Goal: Information Seeking & Learning: Learn about a topic

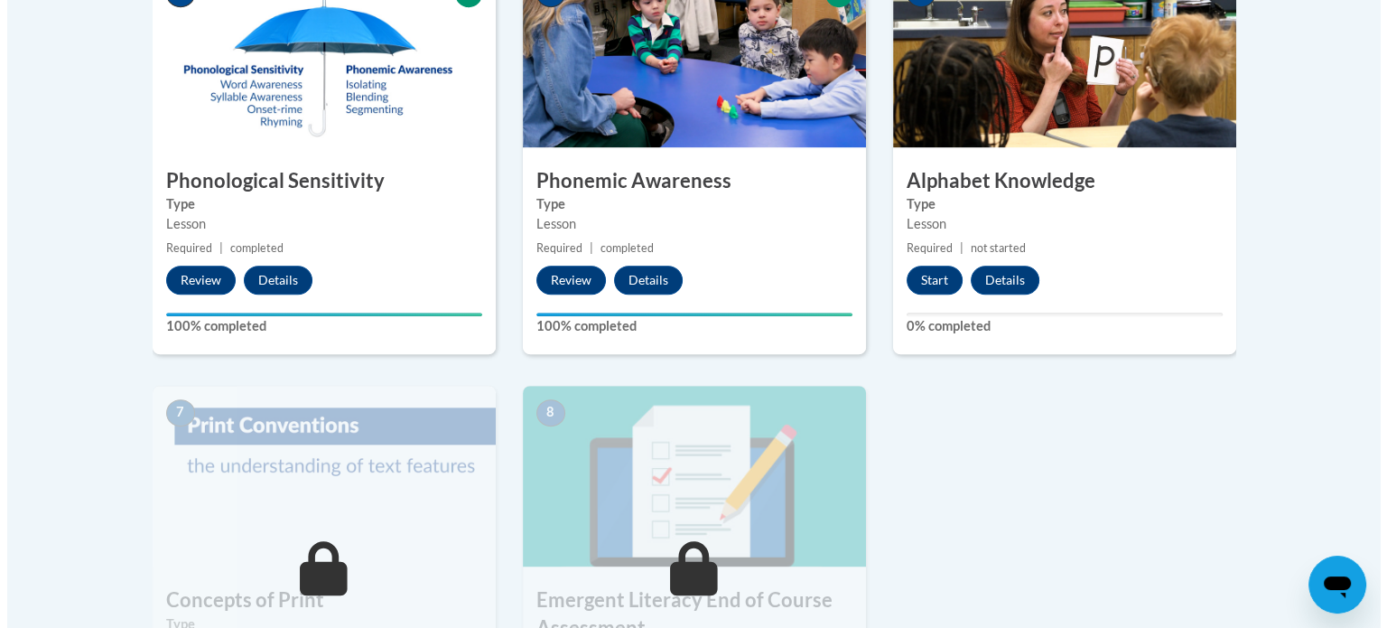
scroll to position [1279, 0]
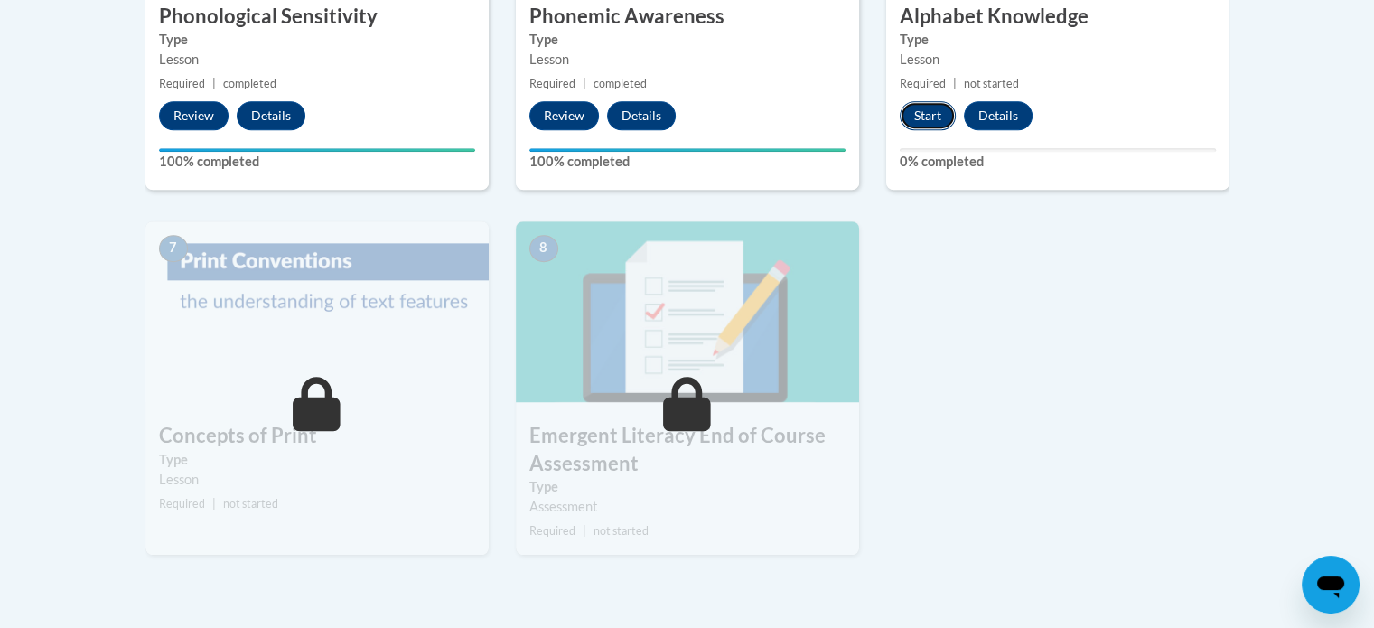
click at [929, 110] on button "Start" at bounding box center [928, 115] width 56 height 29
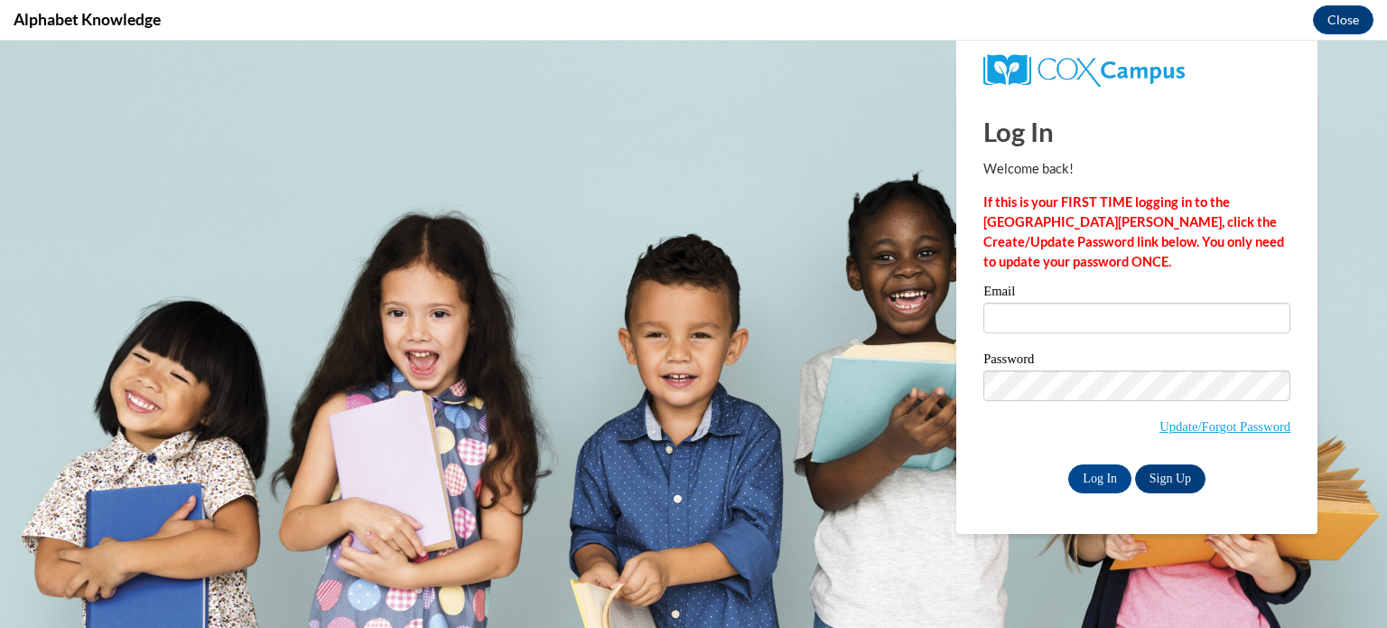
scroll to position [0, 0]
click at [1091, 322] on input "Email" at bounding box center [1137, 318] width 307 height 31
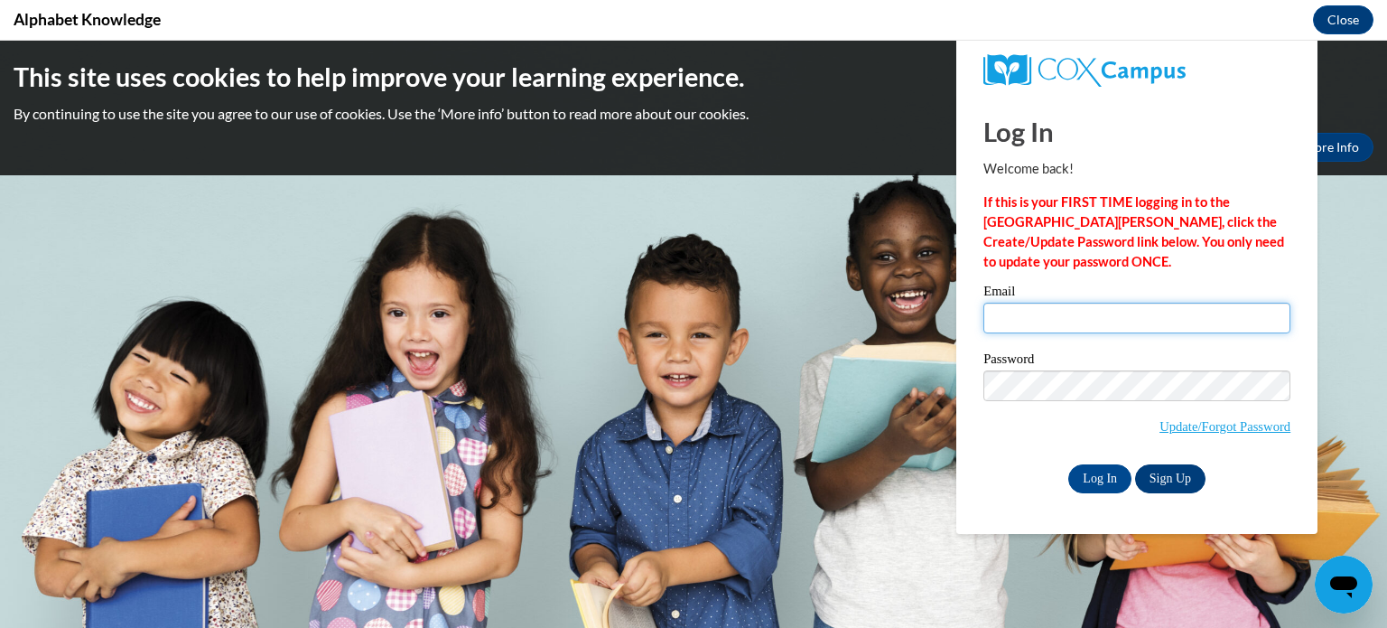
type input "geepenn96@gmail.com"
click at [1107, 480] on input "Log In" at bounding box center [1100, 478] width 63 height 29
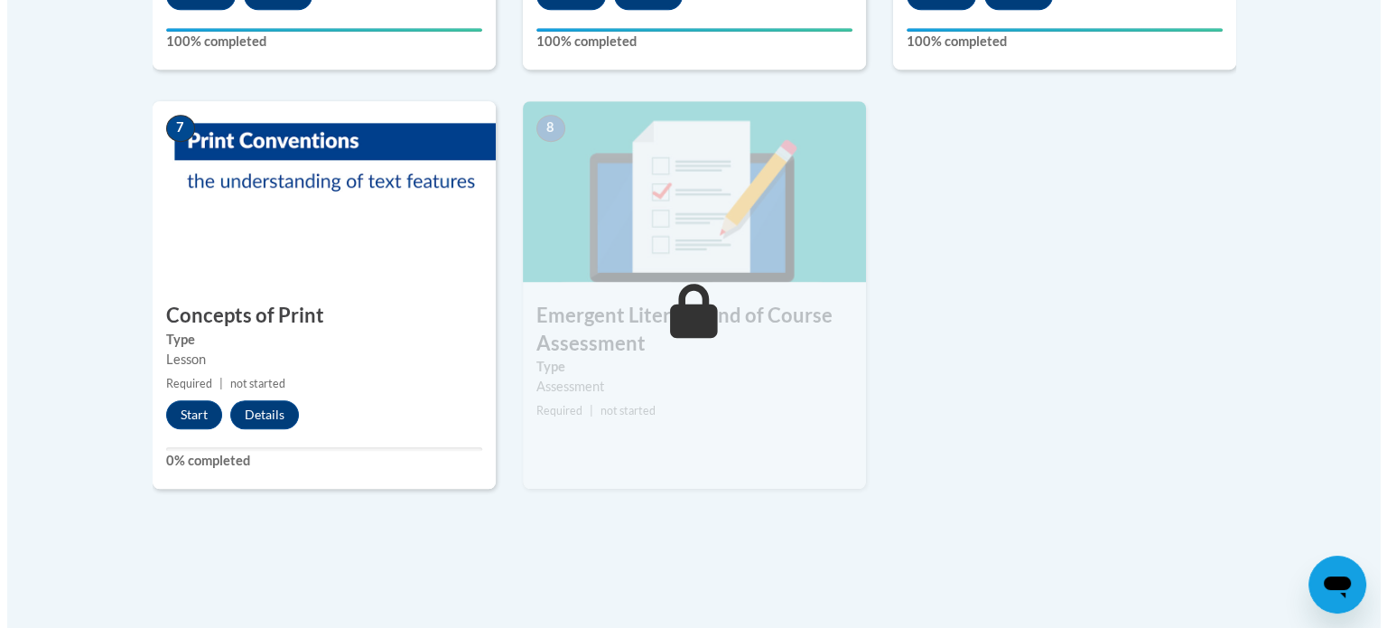
scroll to position [1402, 0]
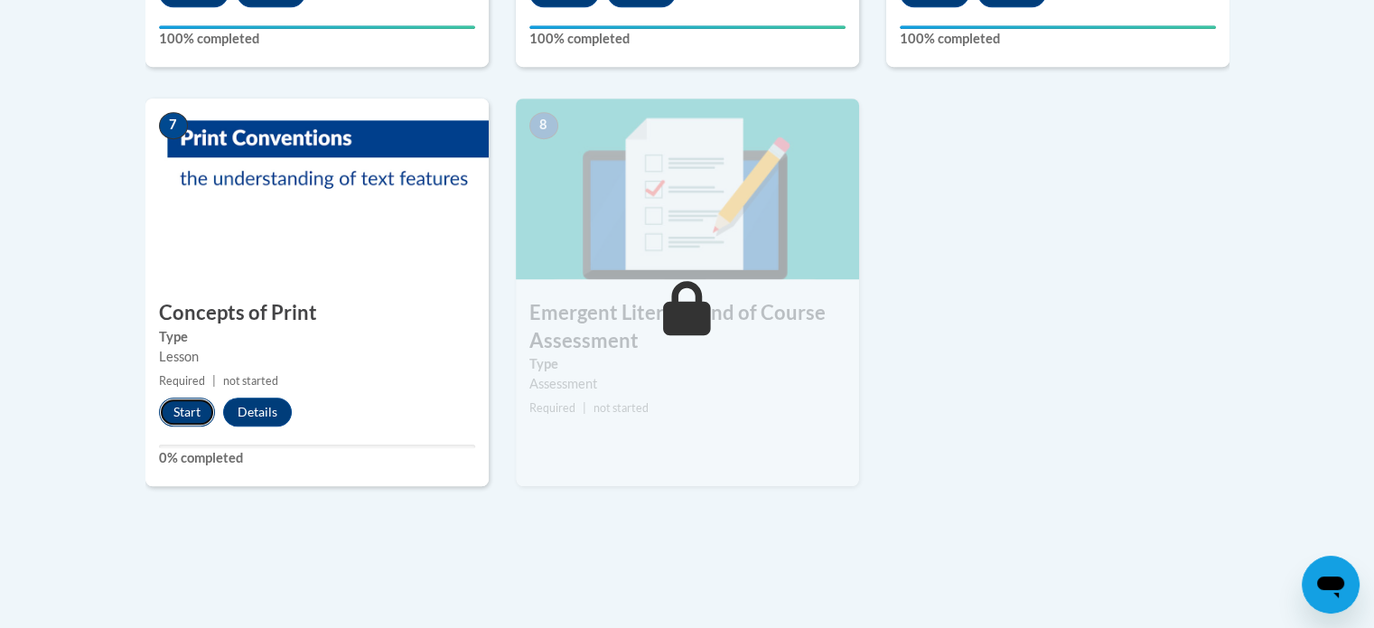
click at [178, 409] on button "Start" at bounding box center [187, 411] width 56 height 29
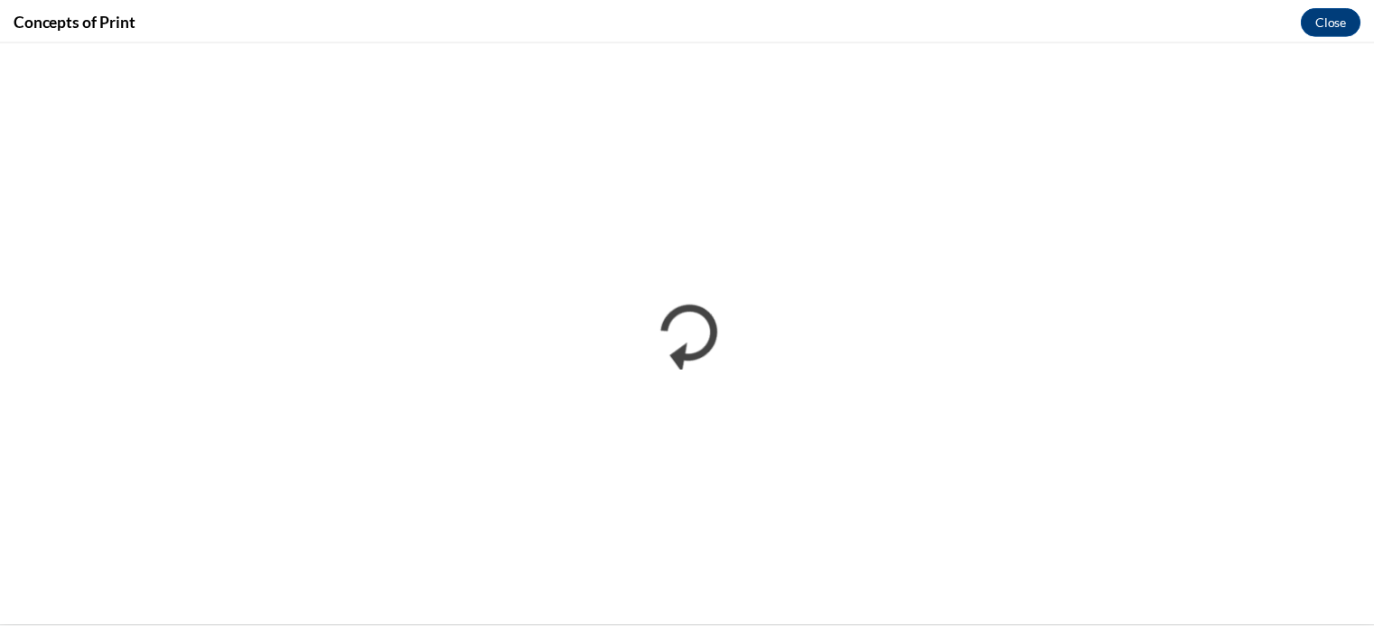
scroll to position [0, 0]
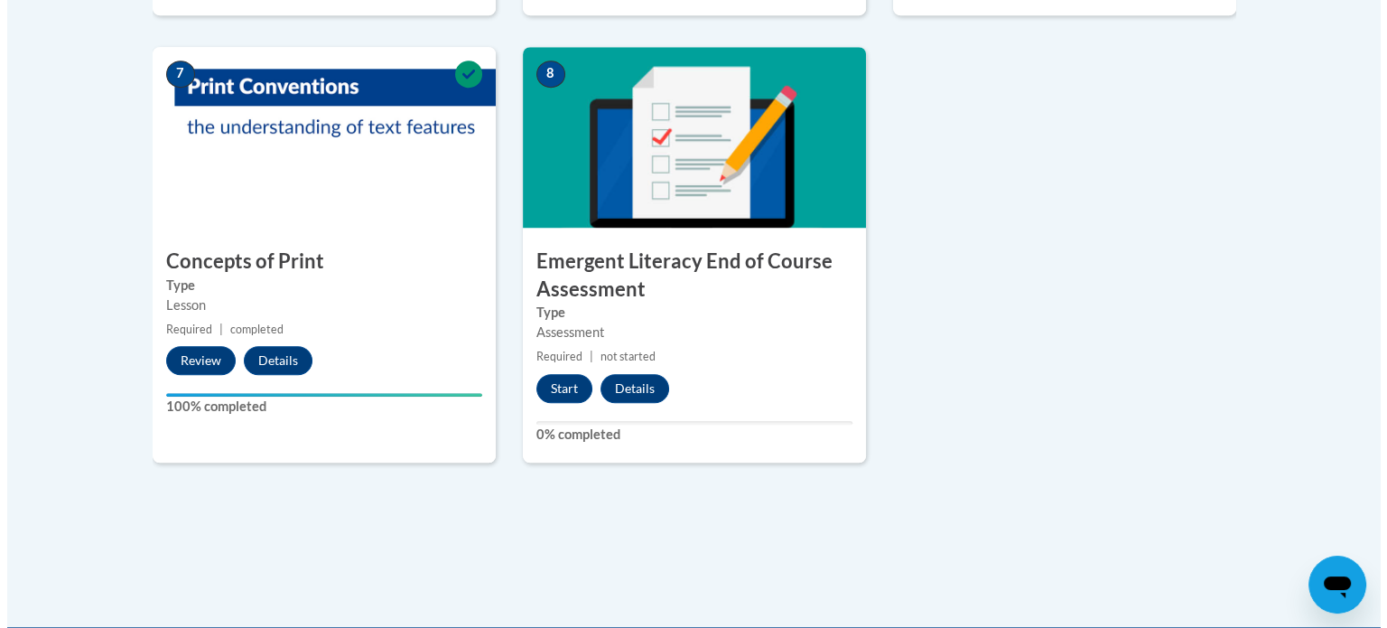
scroll to position [1494, 0]
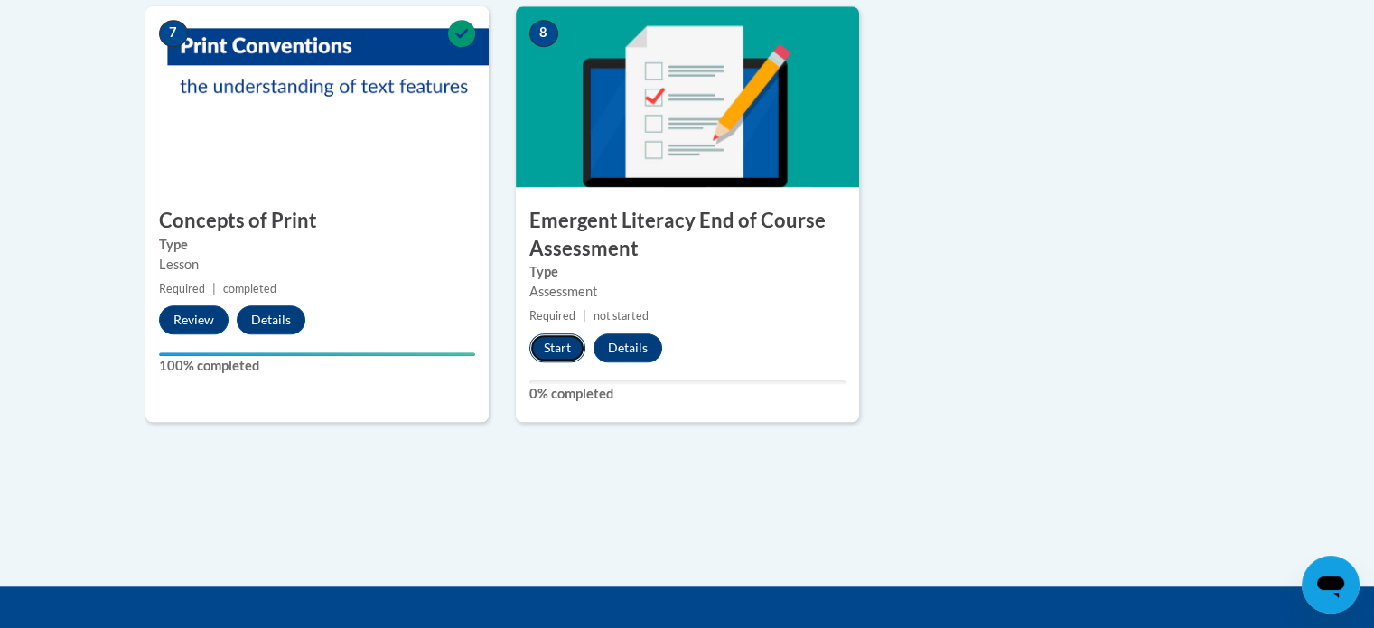
click at [556, 349] on button "Start" at bounding box center [557, 347] width 56 height 29
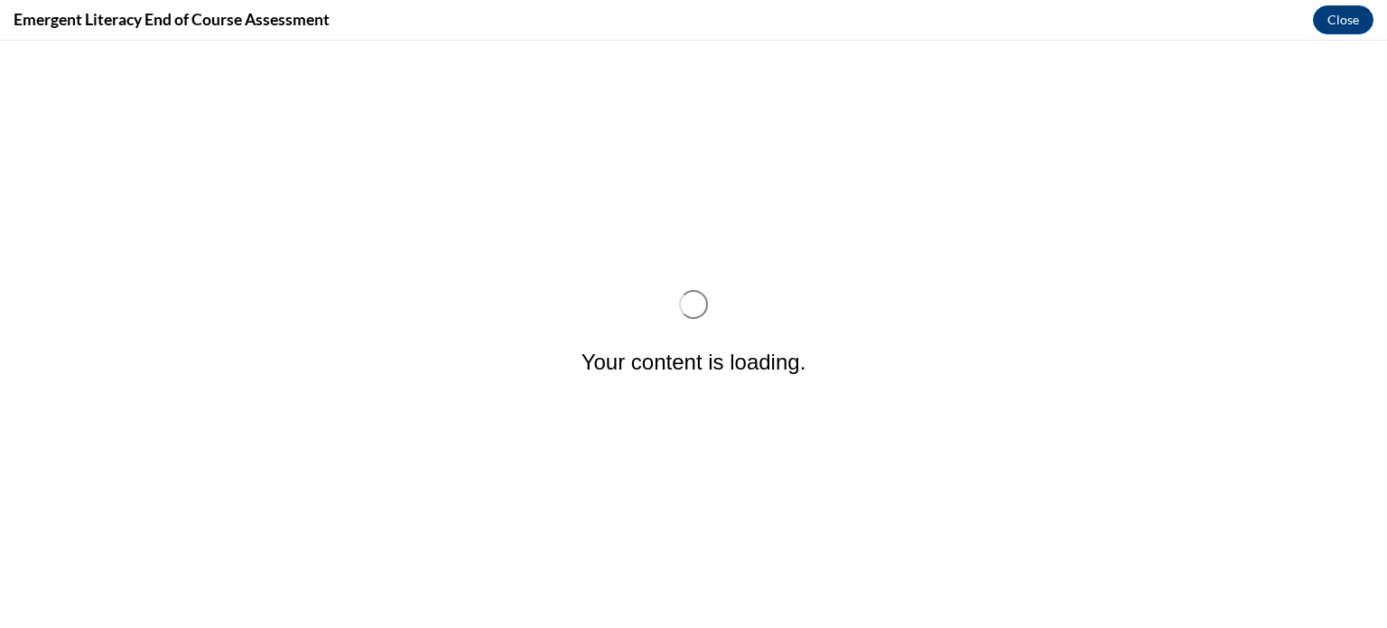
scroll to position [0, 0]
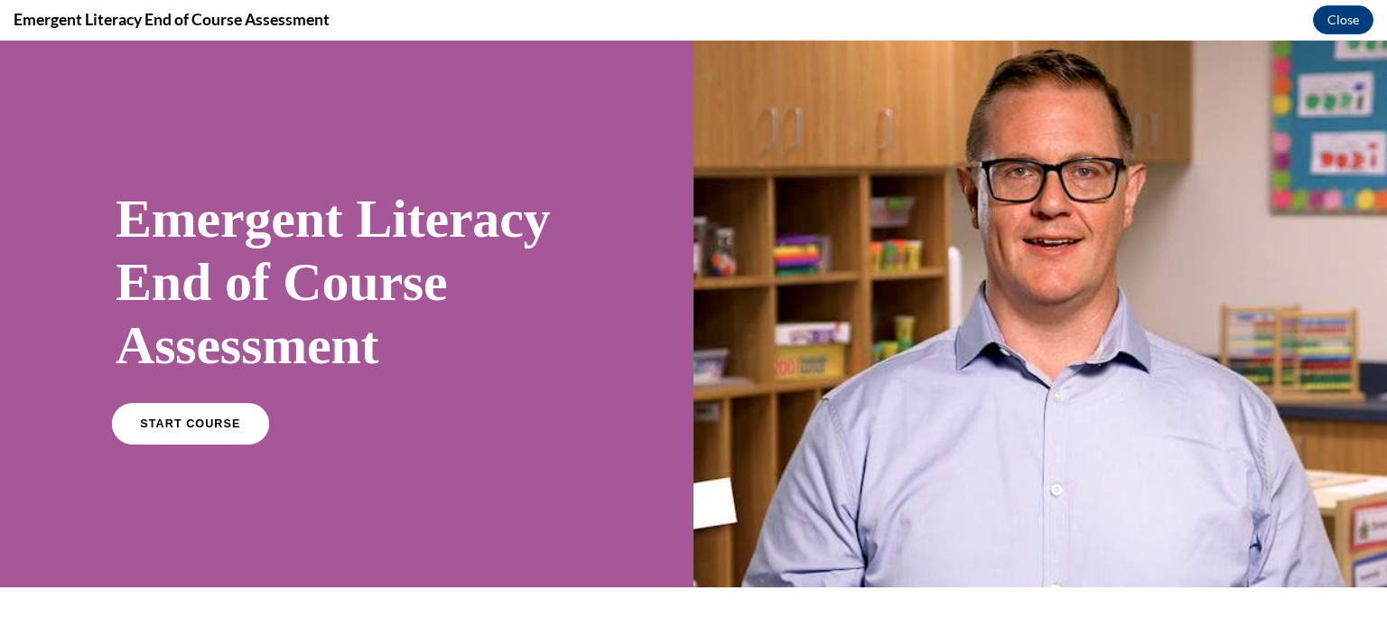
click at [228, 415] on link "START COURSE" at bounding box center [190, 424] width 157 height 42
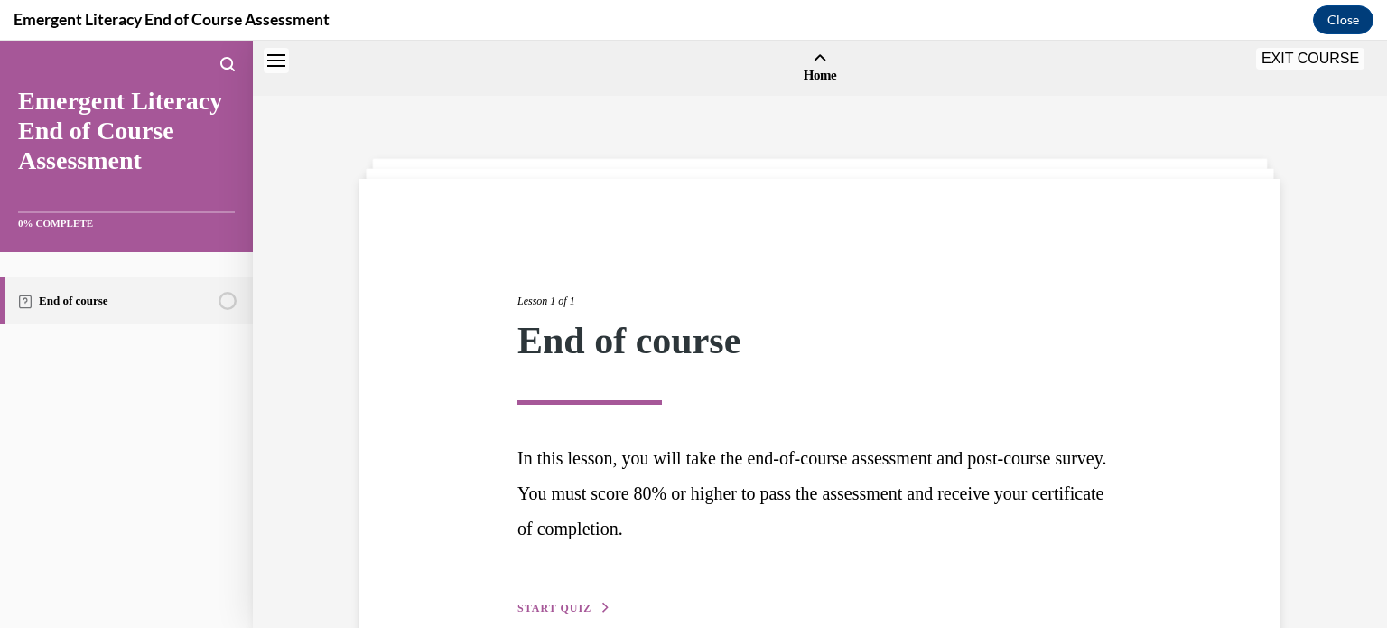
scroll to position [56, 0]
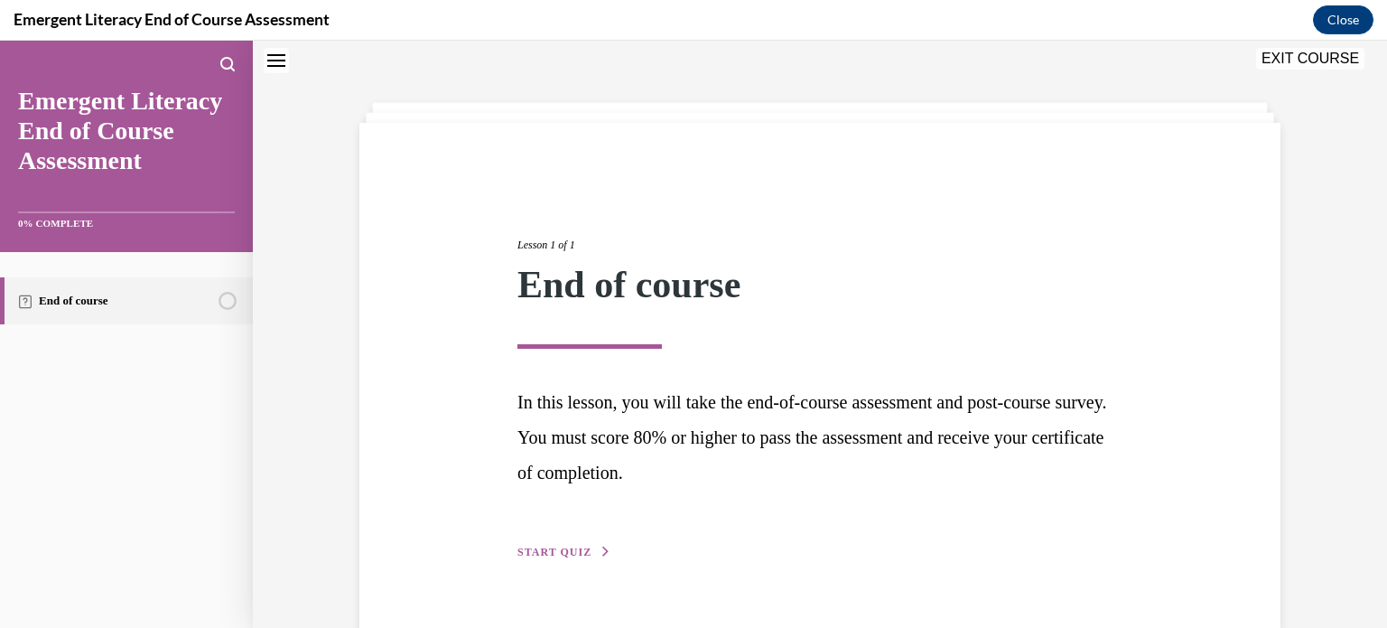
click at [569, 546] on span "START QUIZ" at bounding box center [555, 552] width 74 height 13
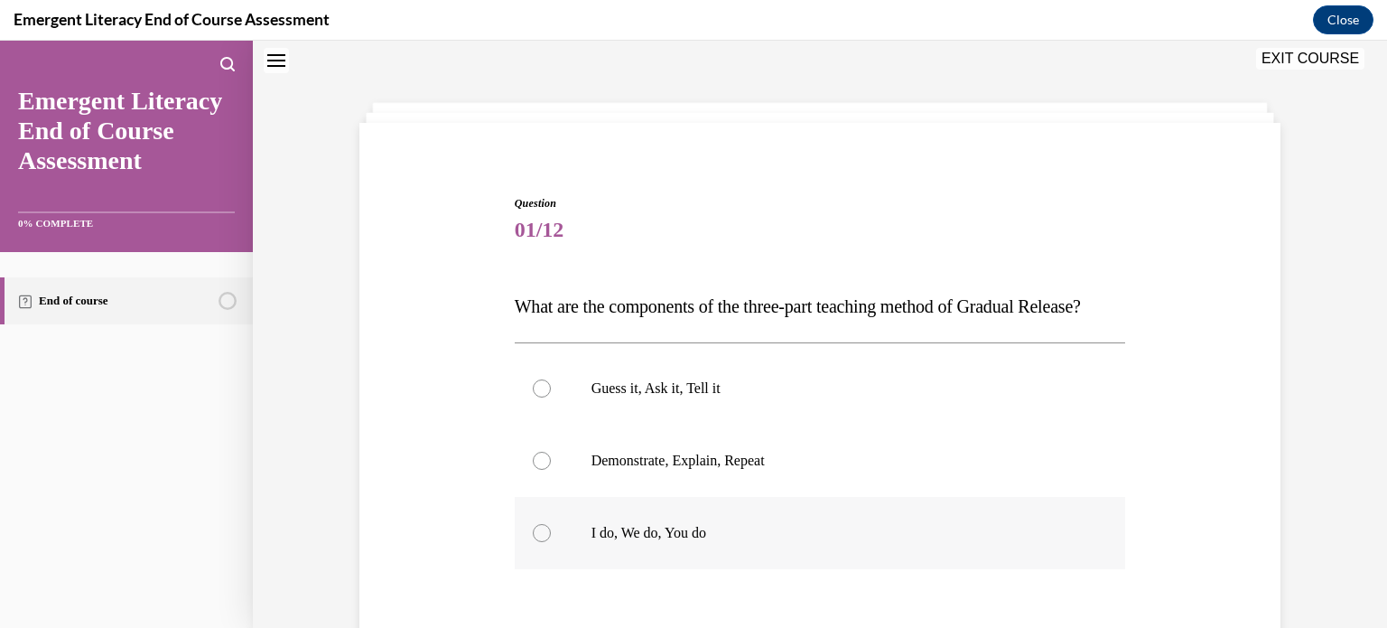
click at [569, 545] on label "I do, We do, You do" at bounding box center [820, 533] width 611 height 72
click at [551, 542] on input "I do, We do, You do" at bounding box center [542, 533] width 18 height 18
radio input "true"
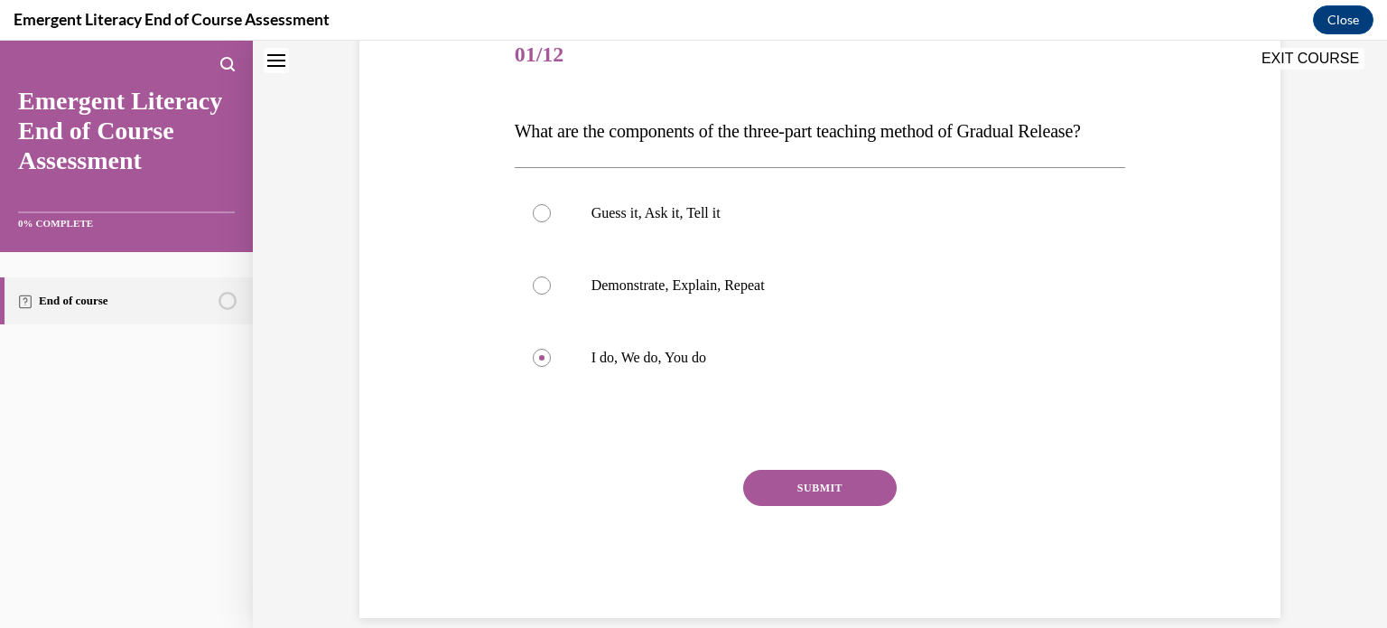
scroll to position [273, 0]
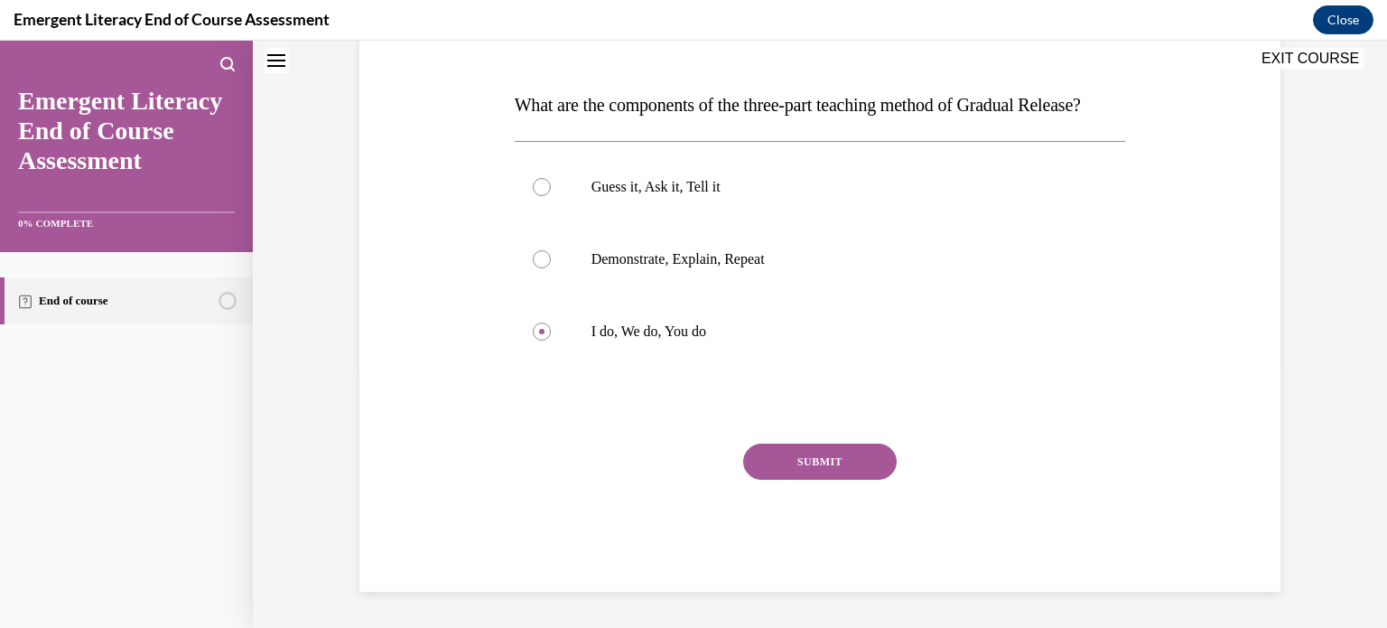
click at [802, 472] on button "SUBMIT" at bounding box center [820, 461] width 154 height 36
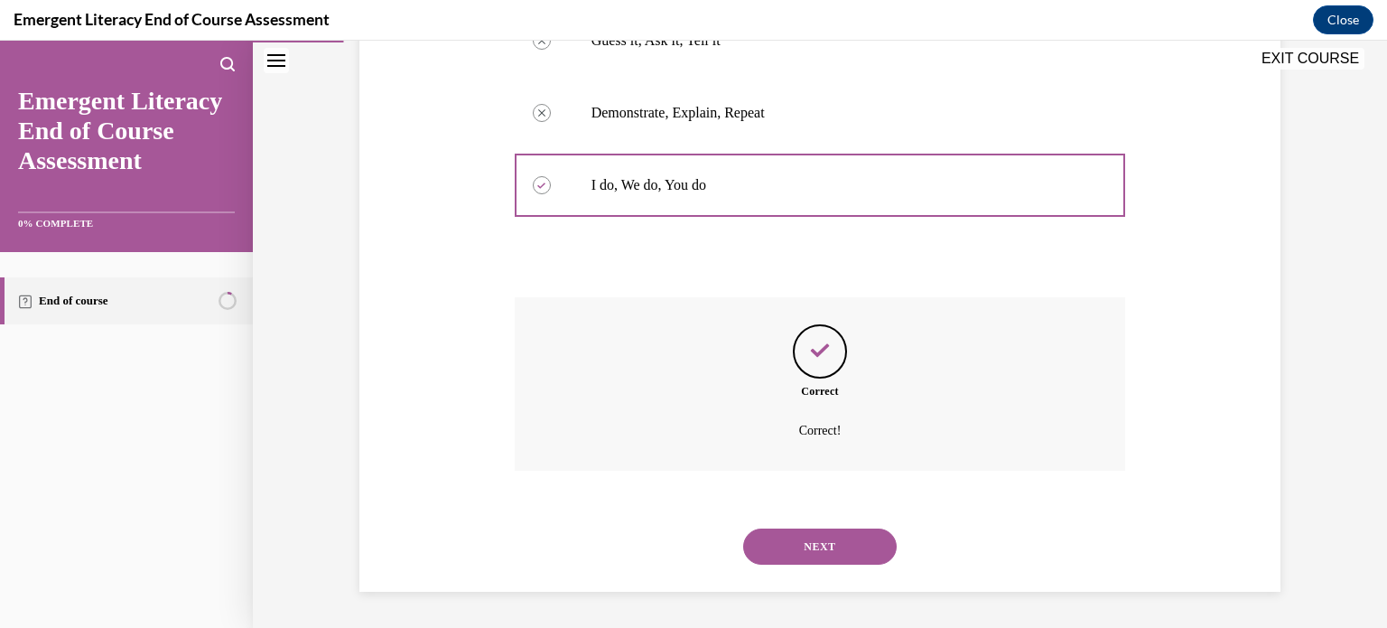
scroll to position [439, 0]
click at [822, 550] on button "NEXT" at bounding box center [820, 546] width 154 height 36
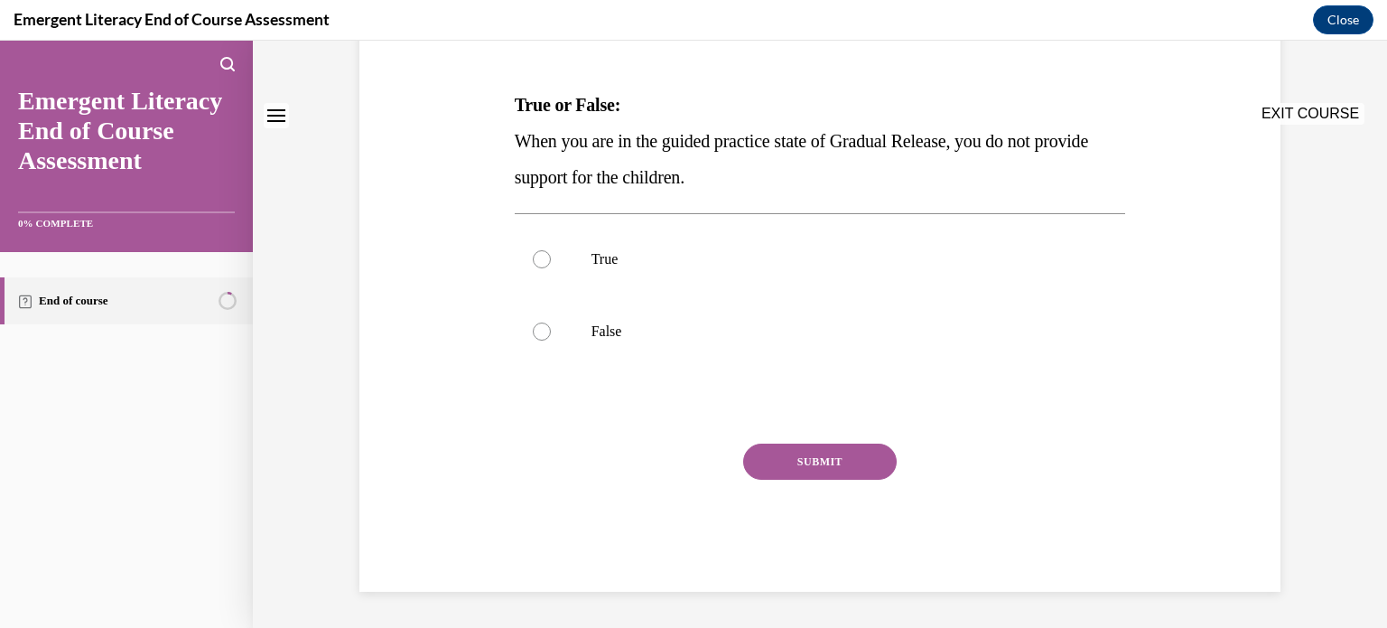
scroll to position [0, 0]
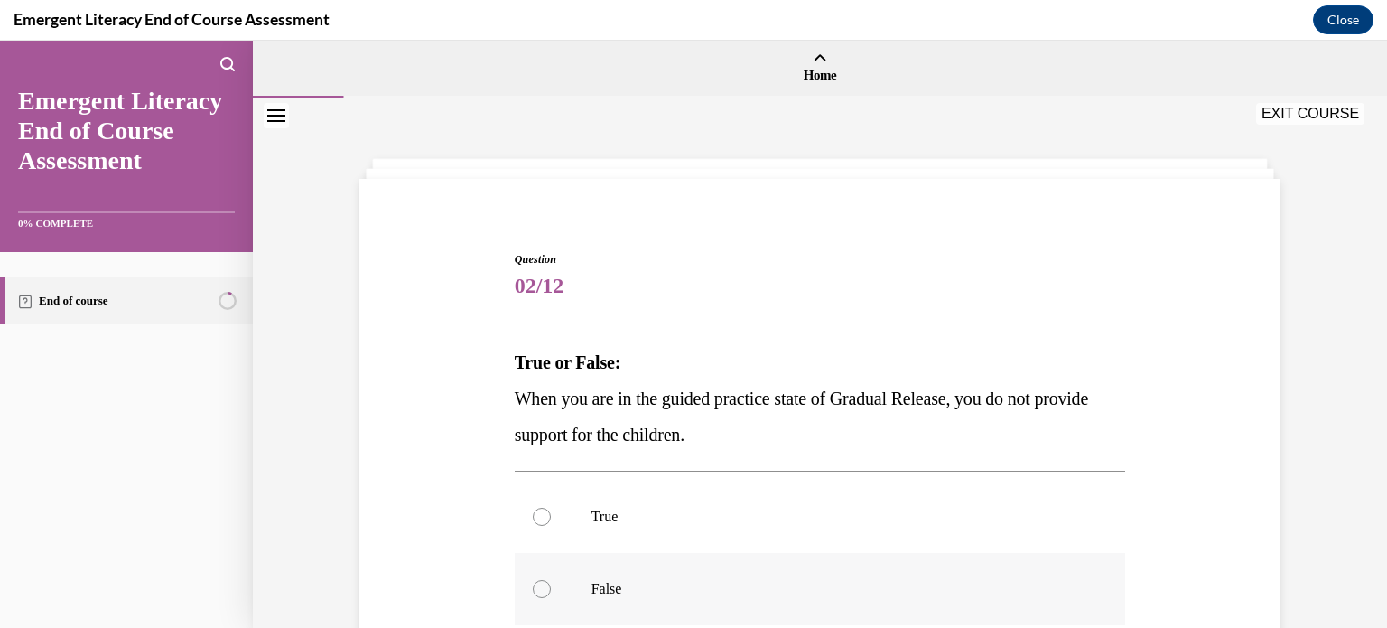
click at [575, 567] on label "False" at bounding box center [820, 589] width 611 height 72
click at [551, 580] on input "False" at bounding box center [542, 589] width 18 height 18
radio input "true"
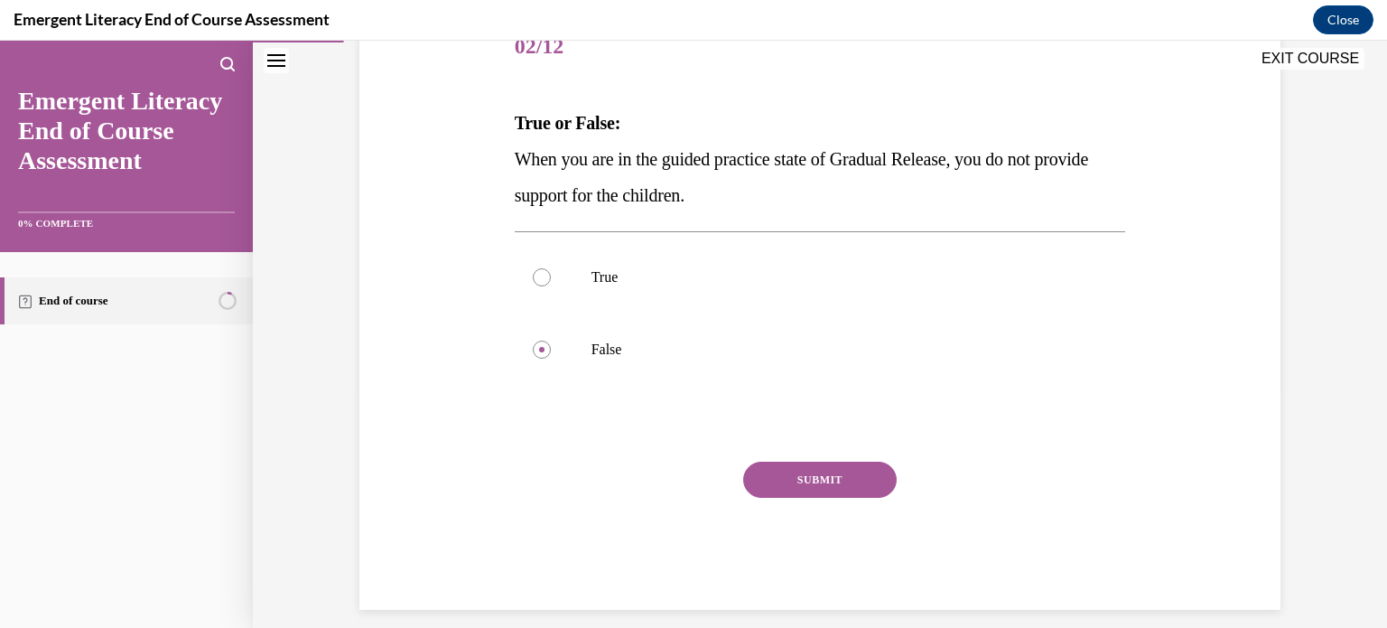
click at [871, 477] on button "SUBMIT" at bounding box center [820, 480] width 154 height 36
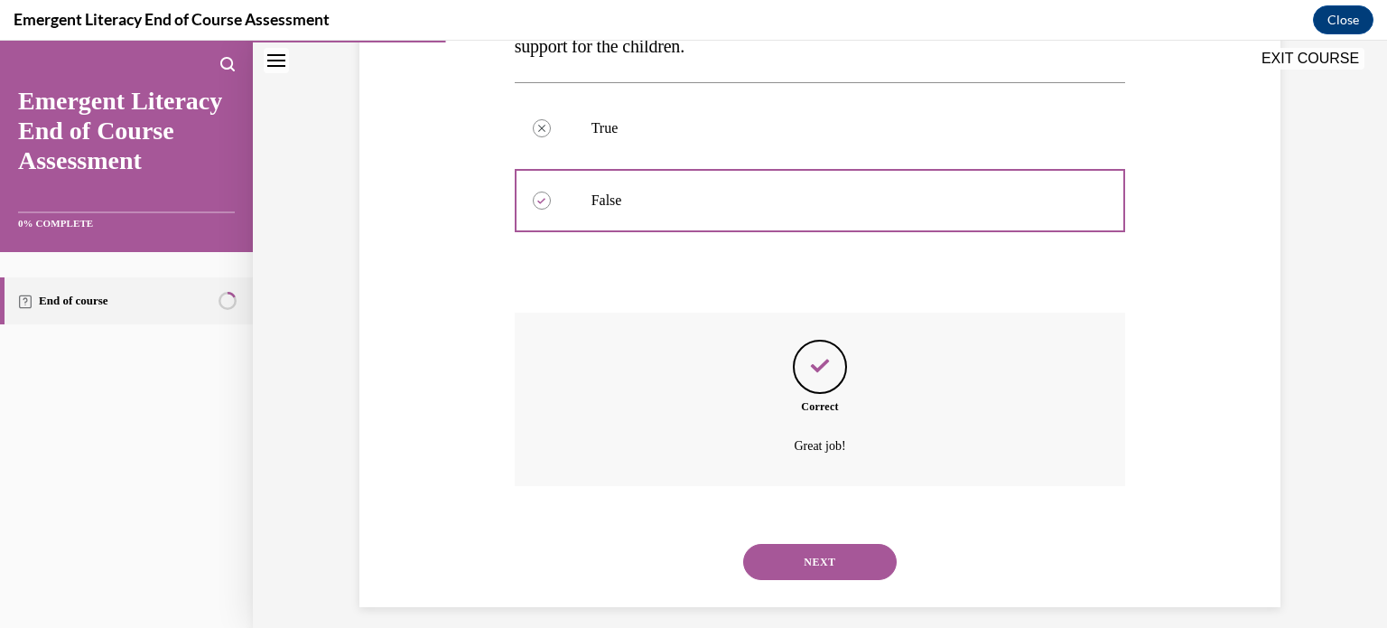
scroll to position [403, 0]
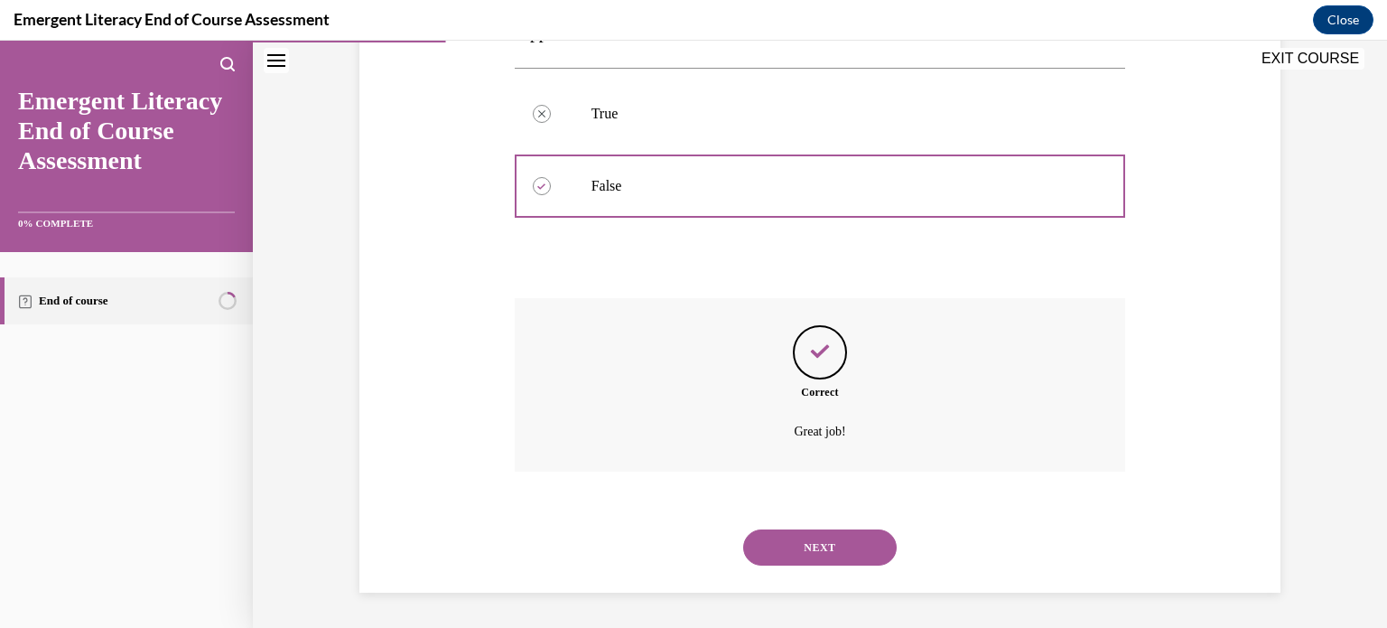
click at [820, 537] on button "NEXT" at bounding box center [820, 547] width 154 height 36
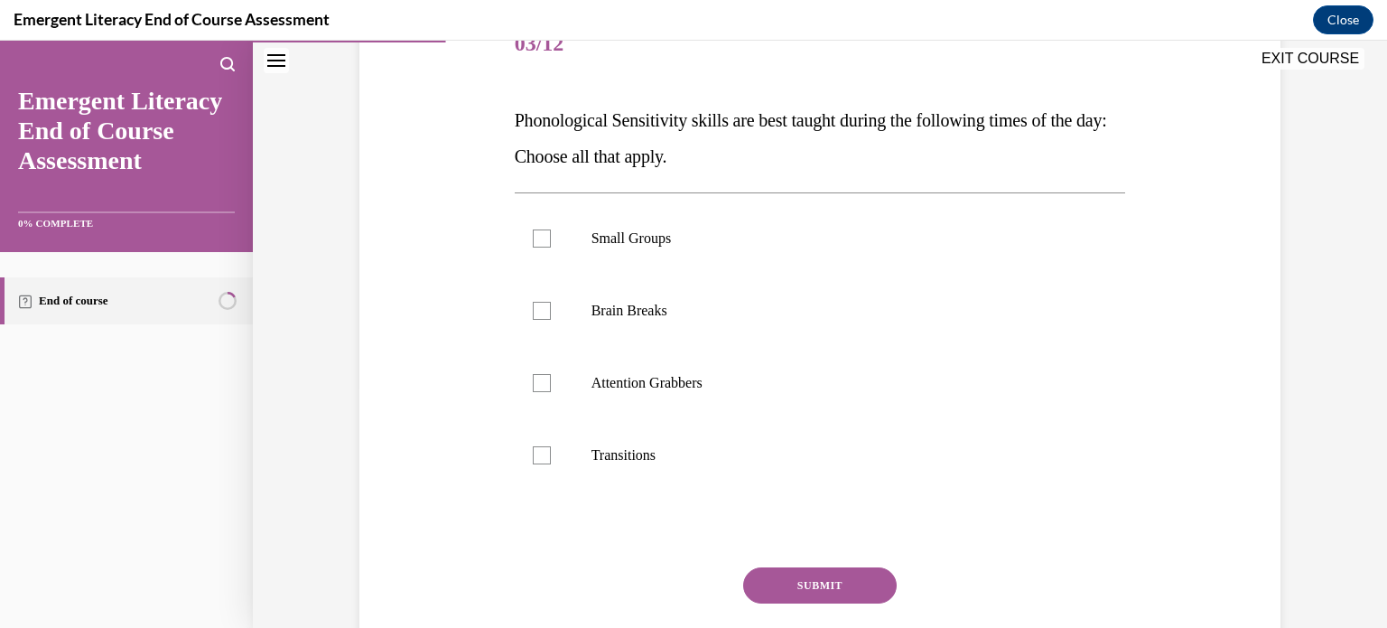
scroll to position [244, 0]
click at [740, 270] on label "Small Groups" at bounding box center [820, 237] width 611 height 72
click at [551, 246] on input "Small Groups" at bounding box center [542, 237] width 18 height 18
checkbox input "true"
click at [630, 296] on label "Brain Breaks" at bounding box center [820, 309] width 611 height 72
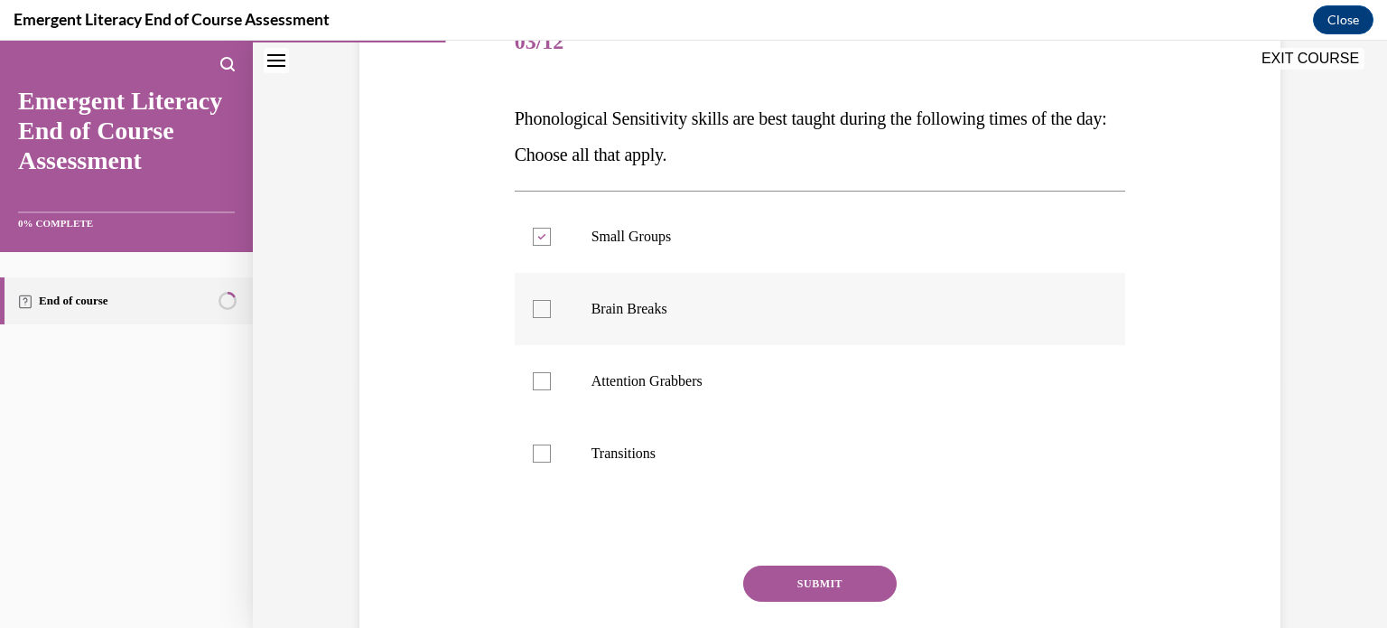
click at [551, 300] on input "Brain Breaks" at bounding box center [542, 309] width 18 height 18
checkbox input "true"
click at [596, 356] on label "Attention Grabbers" at bounding box center [820, 381] width 611 height 72
click at [551, 372] on input "Attention Grabbers" at bounding box center [542, 381] width 18 height 18
checkbox input "true"
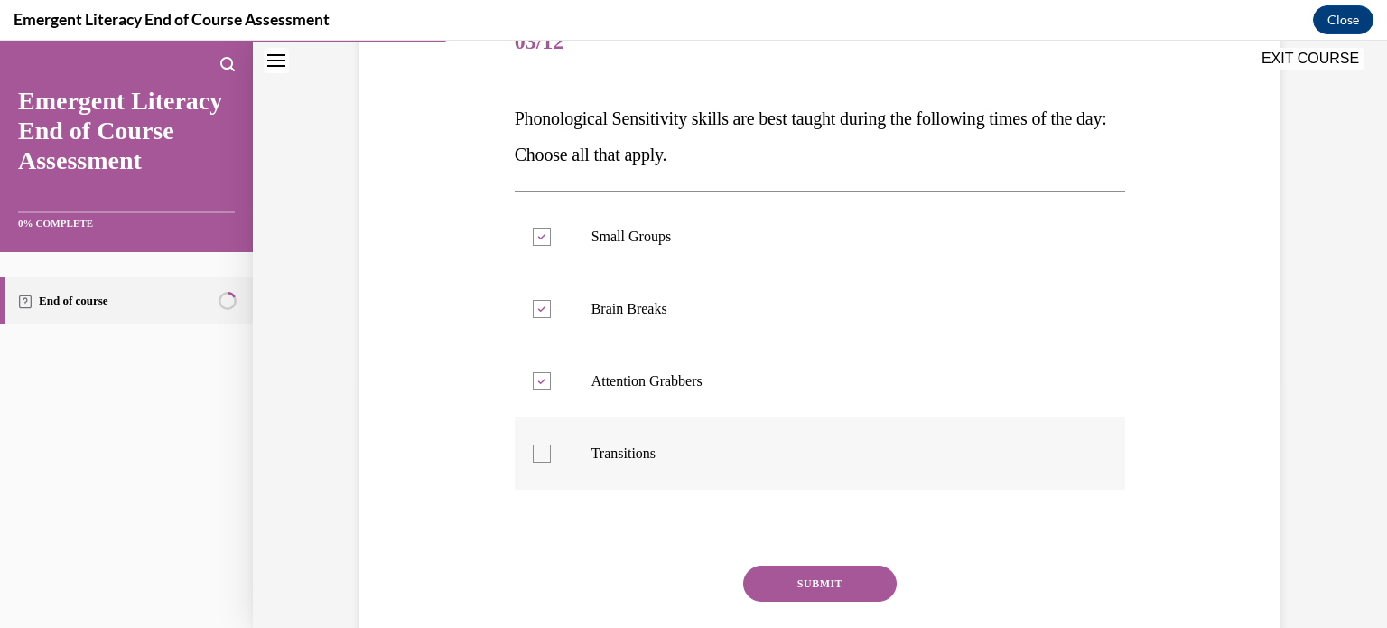
click at [571, 436] on label "Transitions" at bounding box center [820, 453] width 611 height 72
click at [551, 444] on input "Transitions" at bounding box center [542, 453] width 18 height 18
checkbox input "true"
click at [789, 595] on button "SUBMIT" at bounding box center [820, 583] width 154 height 36
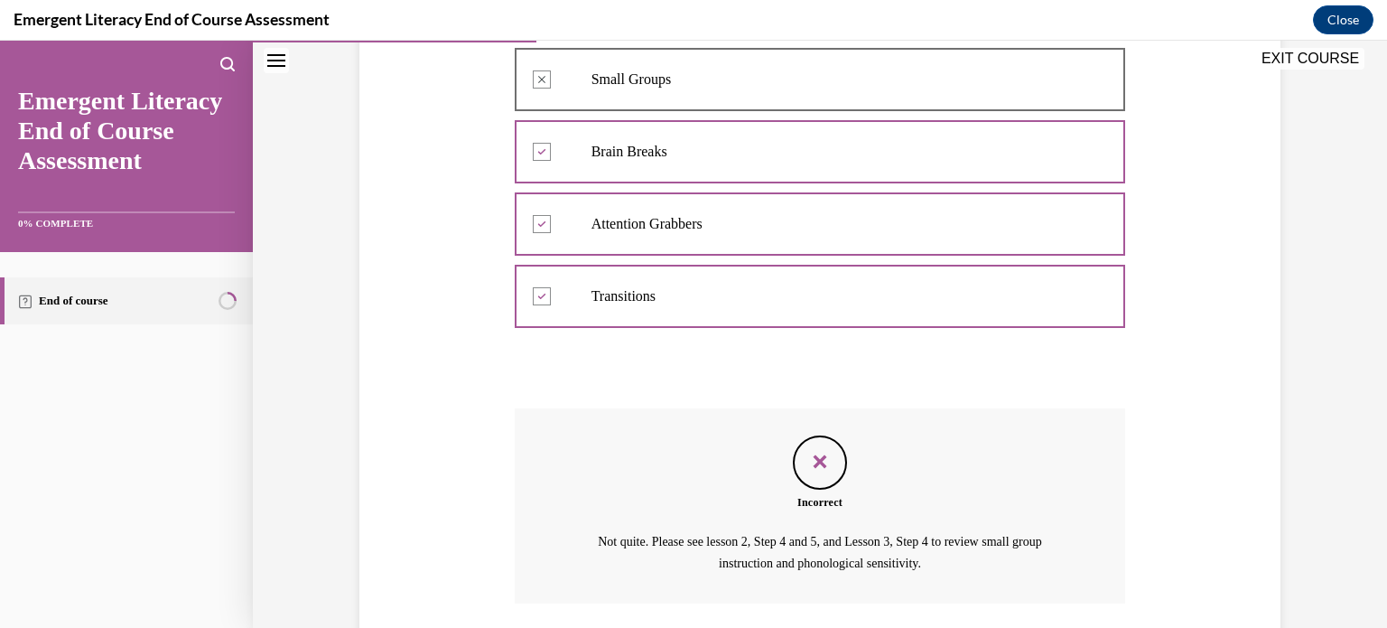
scroll to position [533, 0]
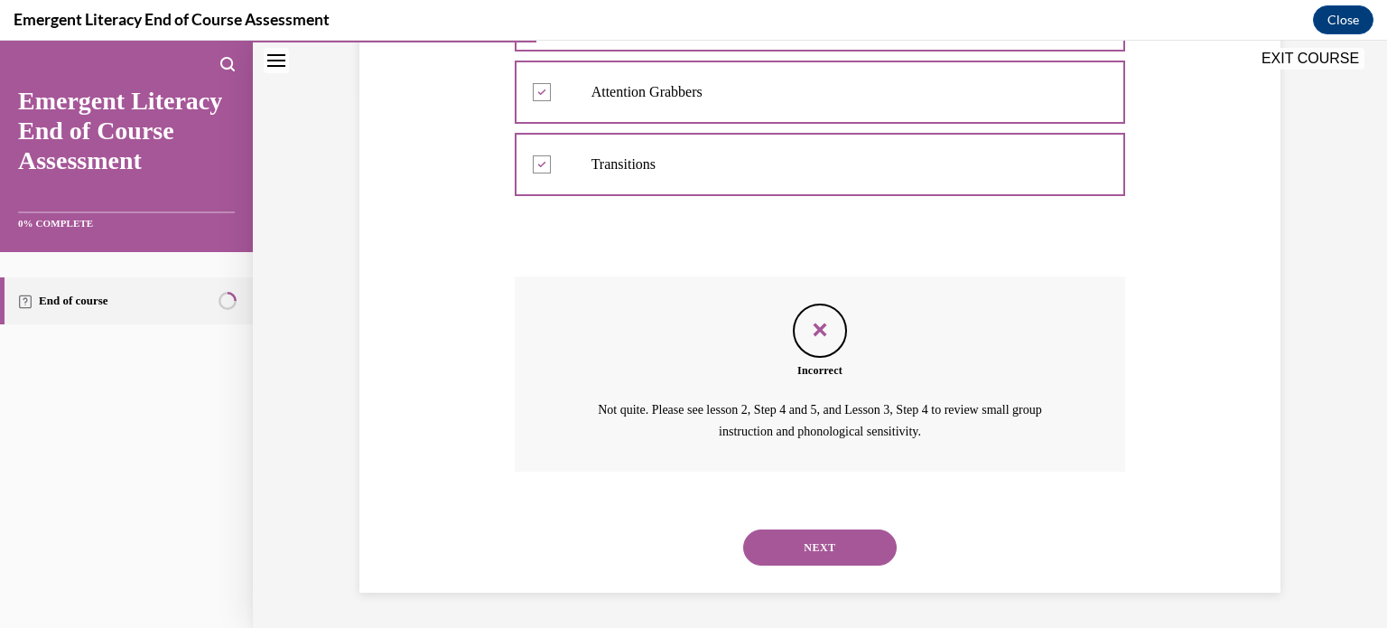
click at [809, 543] on button "NEXT" at bounding box center [820, 547] width 154 height 36
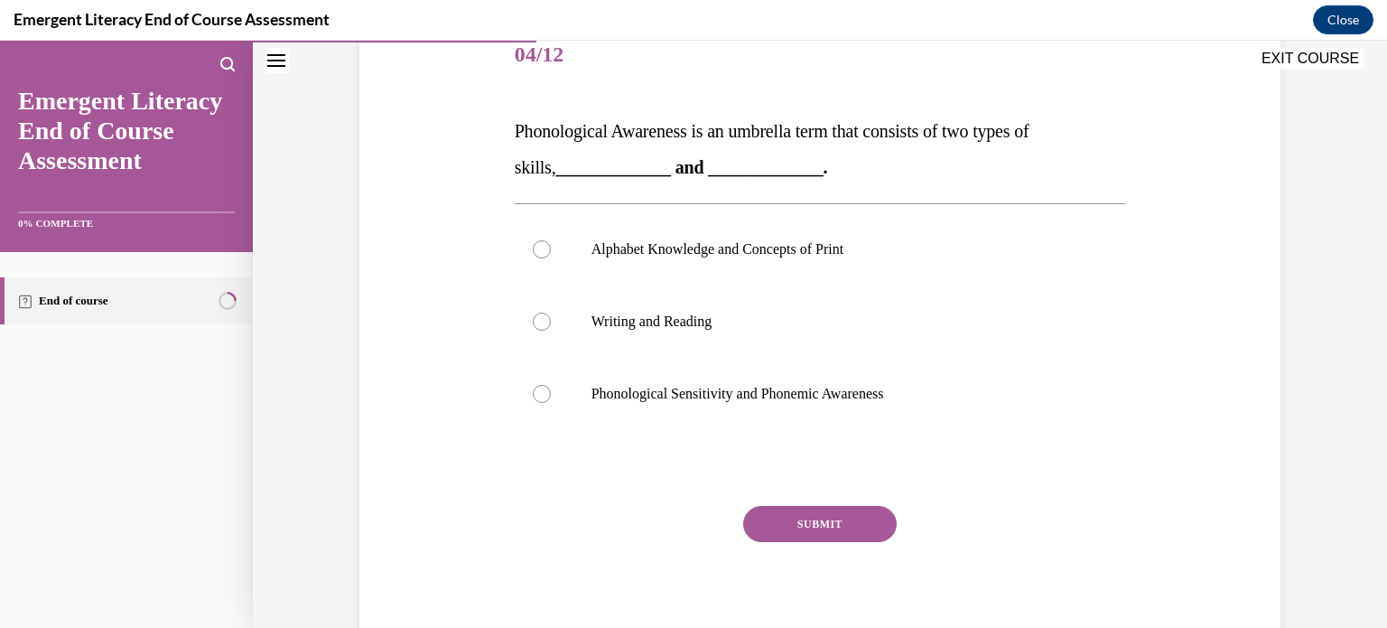
scroll to position [238, 0]
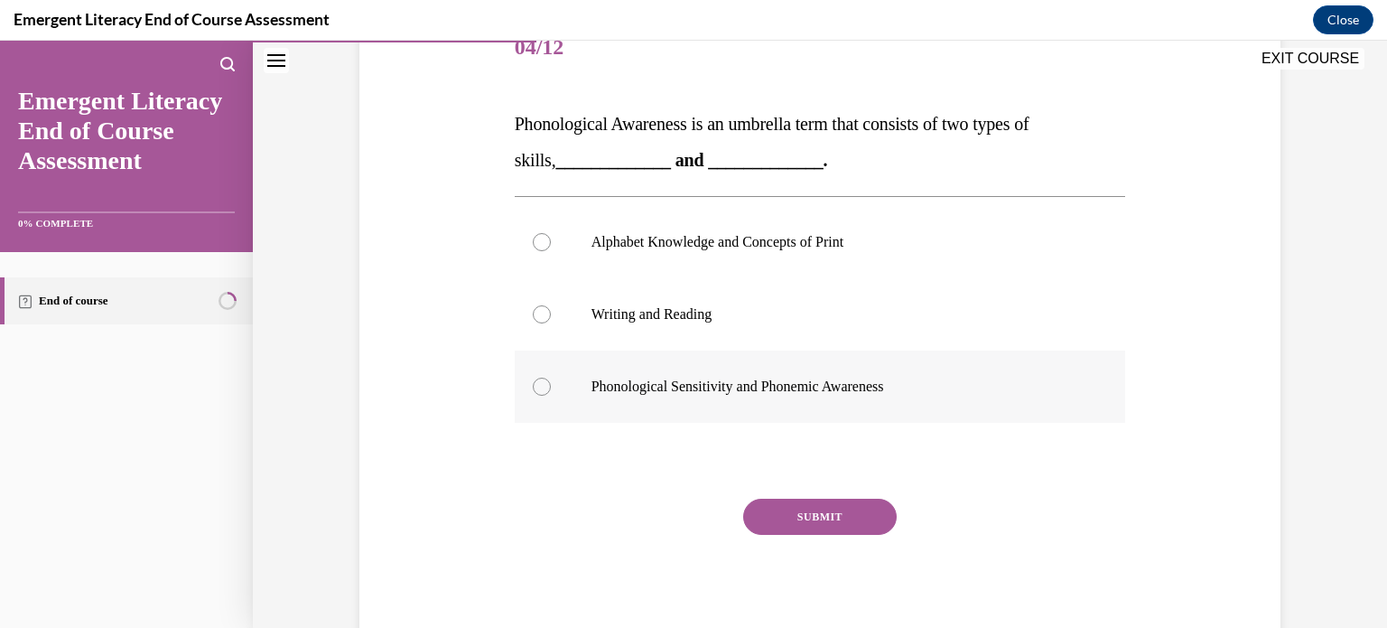
click at [685, 402] on label "Phonological Sensitivity and Phonemic Awareness" at bounding box center [820, 386] width 611 height 72
click at [551, 396] on input "Phonological Sensitivity and Phonemic Awareness" at bounding box center [542, 387] width 18 height 18
radio input "true"
click at [809, 493] on div "Question 04/12 Phonological Awareness is an umbrella term that consists of two …" at bounding box center [820, 330] width 611 height 634
click at [809, 512] on button "SUBMIT" at bounding box center [820, 517] width 154 height 36
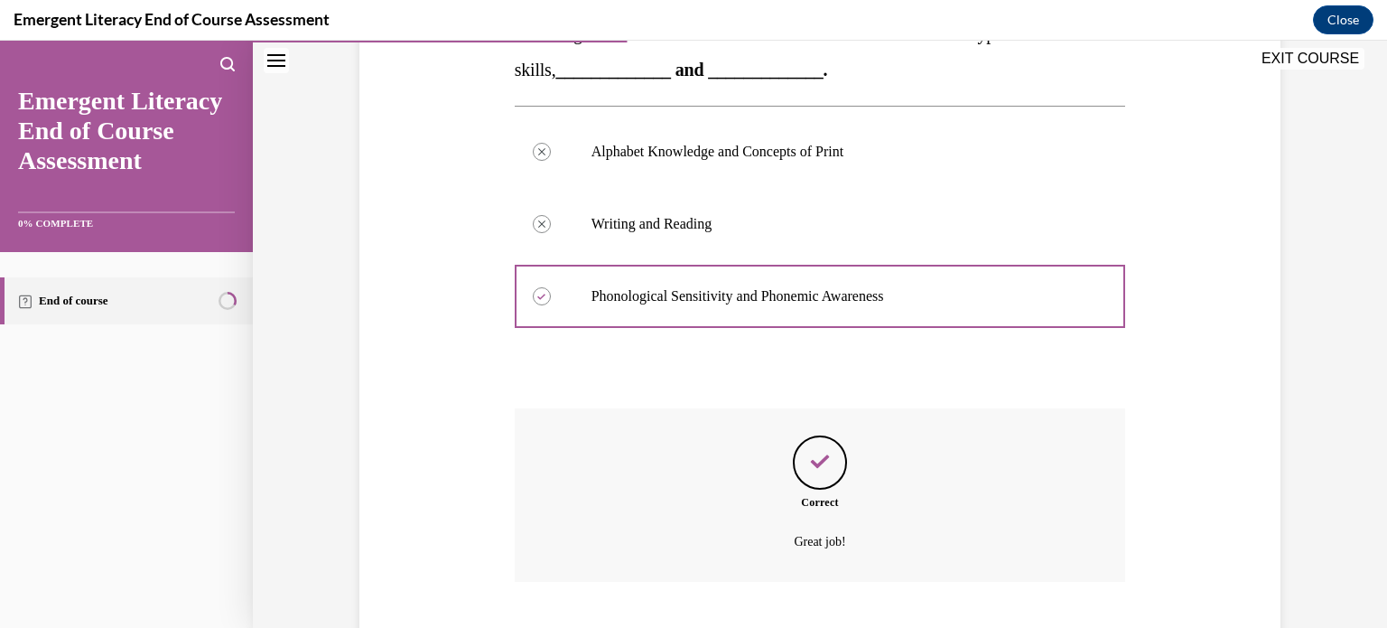
scroll to position [439, 0]
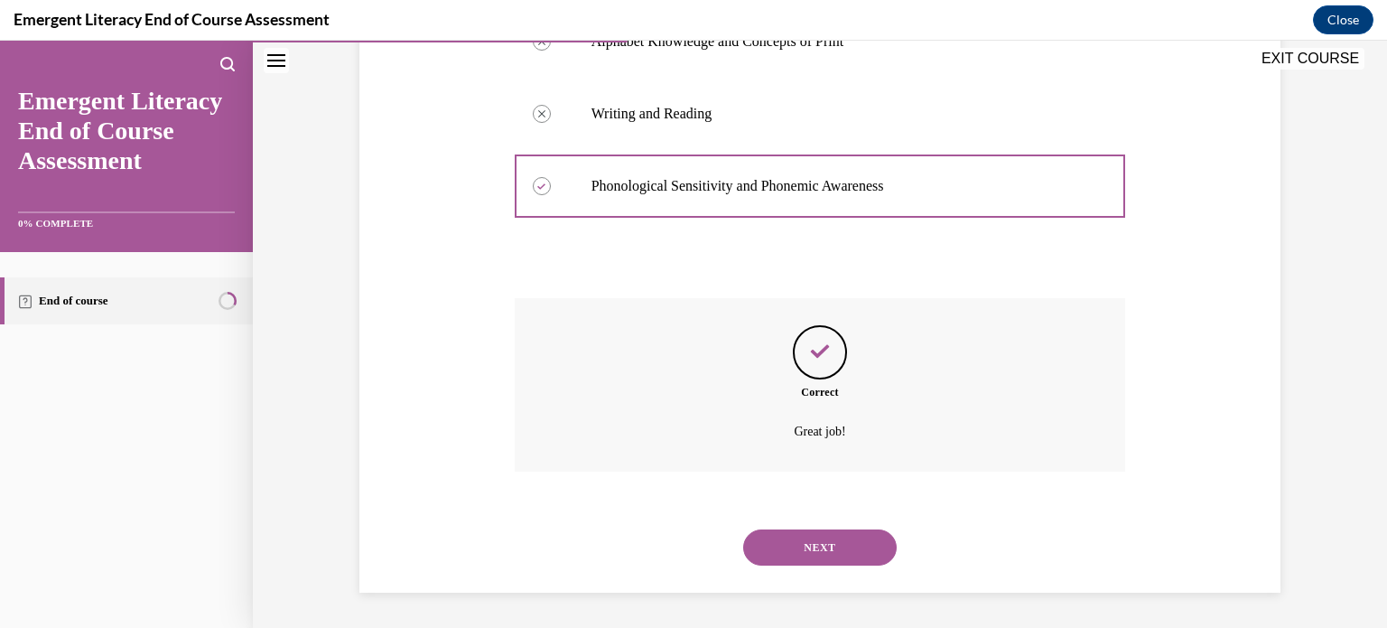
click at [820, 537] on button "NEXT" at bounding box center [820, 547] width 154 height 36
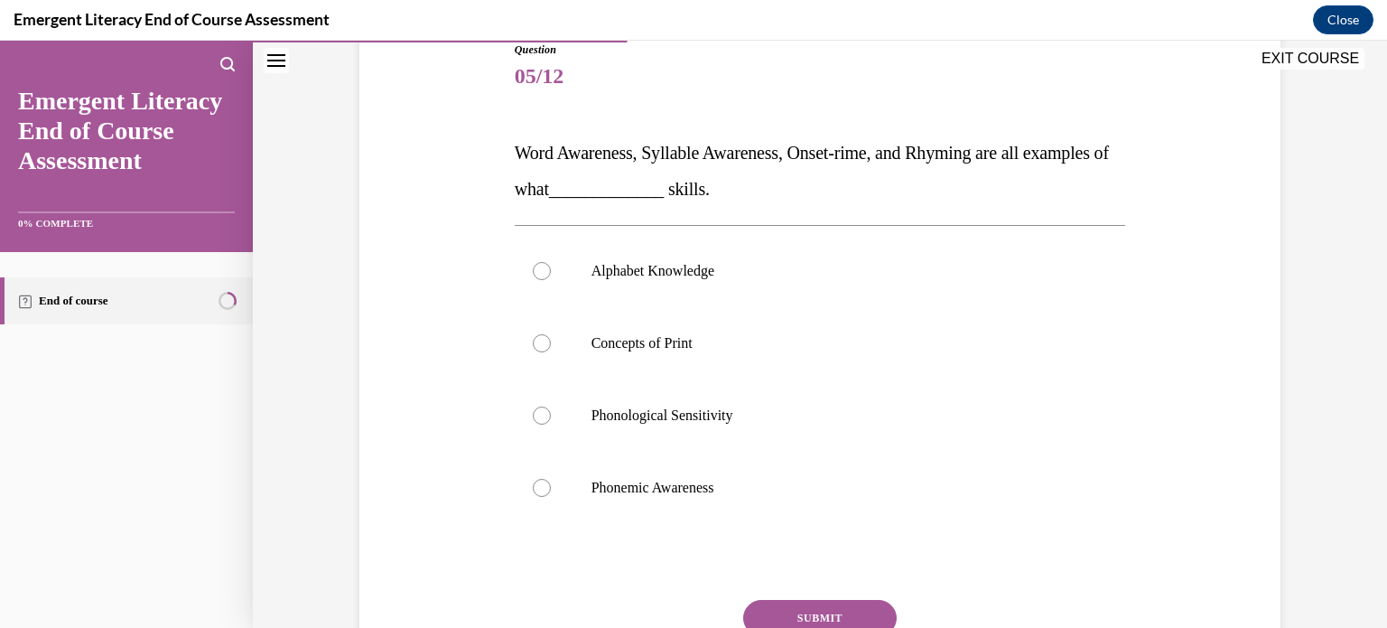
scroll to position [213, 0]
click at [560, 406] on label "Phonological Sensitivity" at bounding box center [820, 412] width 611 height 72
click at [551, 406] on input "Phonological Sensitivity" at bounding box center [542, 412] width 18 height 18
radio input "true"
click at [803, 610] on button "SUBMIT" at bounding box center [820, 614] width 154 height 36
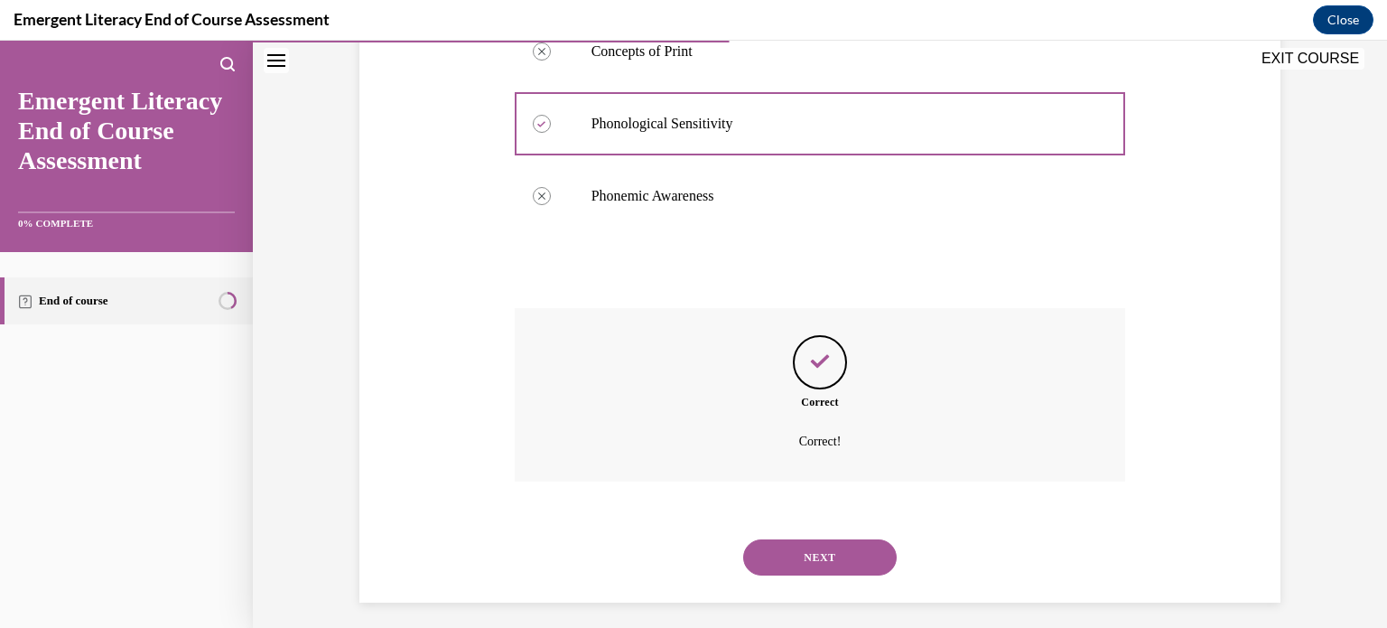
scroll to position [511, 0]
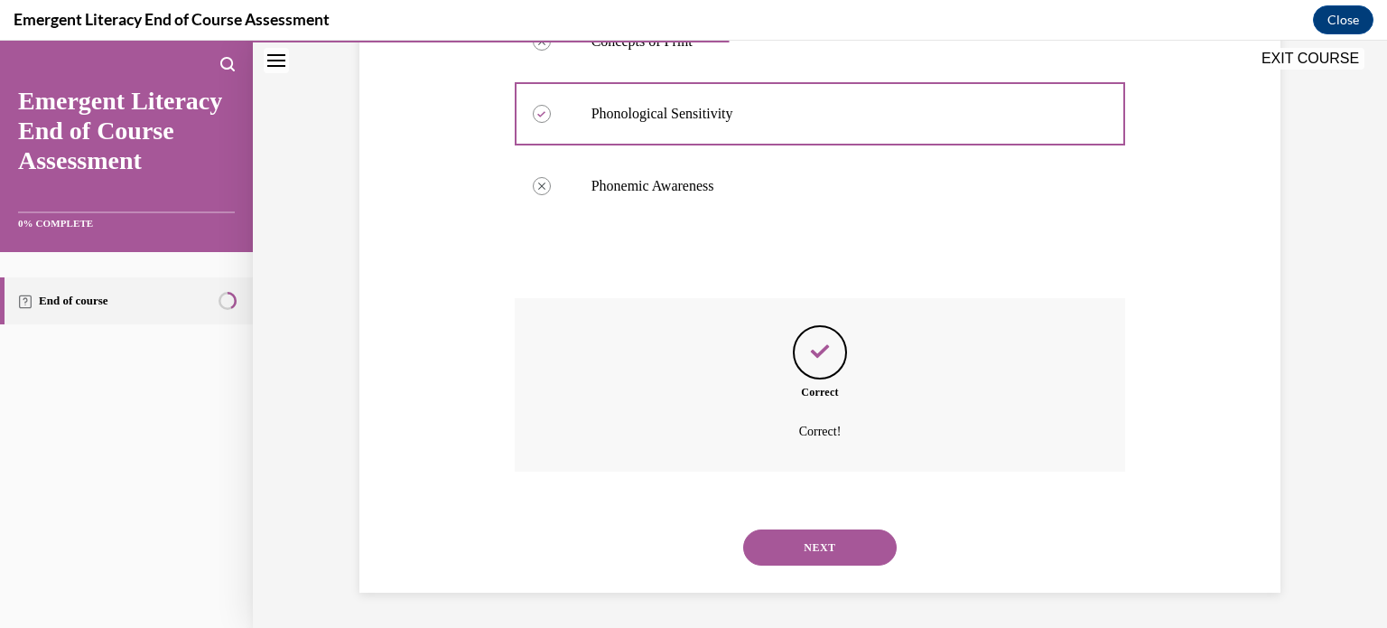
click at [812, 537] on button "NEXT" at bounding box center [820, 547] width 154 height 36
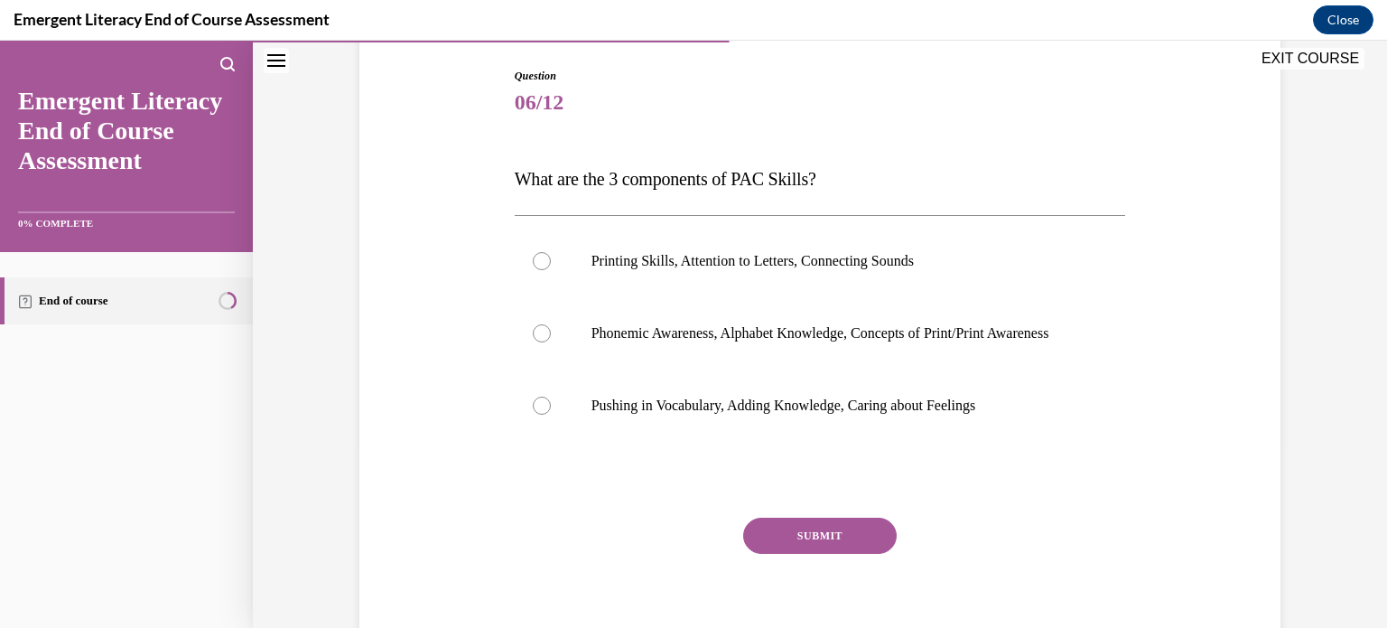
scroll to position [207, 0]
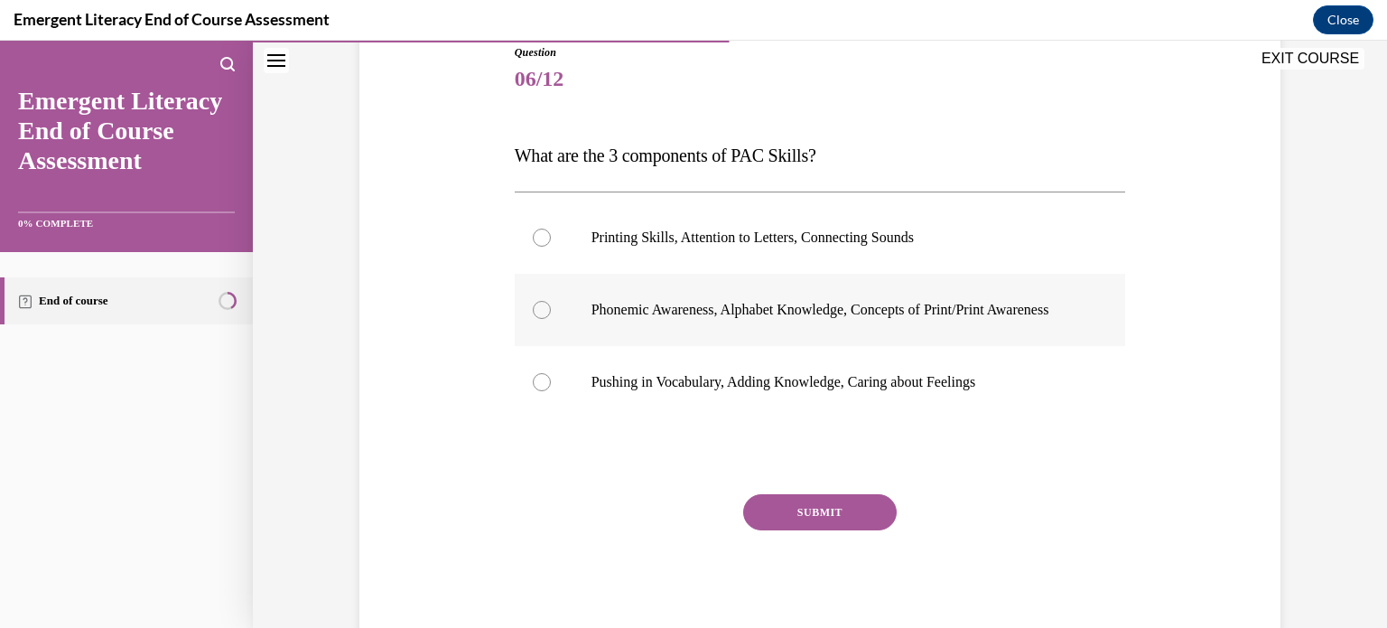
click at [557, 308] on label "Phonemic Awareness, Alphabet Knowledge, Concepts of Print/Print Awareness" at bounding box center [820, 310] width 611 height 72
click at [551, 308] on input "Phonemic Awareness, Alphabet Knowledge, Concepts of Print/Print Awareness" at bounding box center [542, 310] width 18 height 18
radio input "true"
click at [790, 528] on button "SUBMIT" at bounding box center [820, 512] width 154 height 36
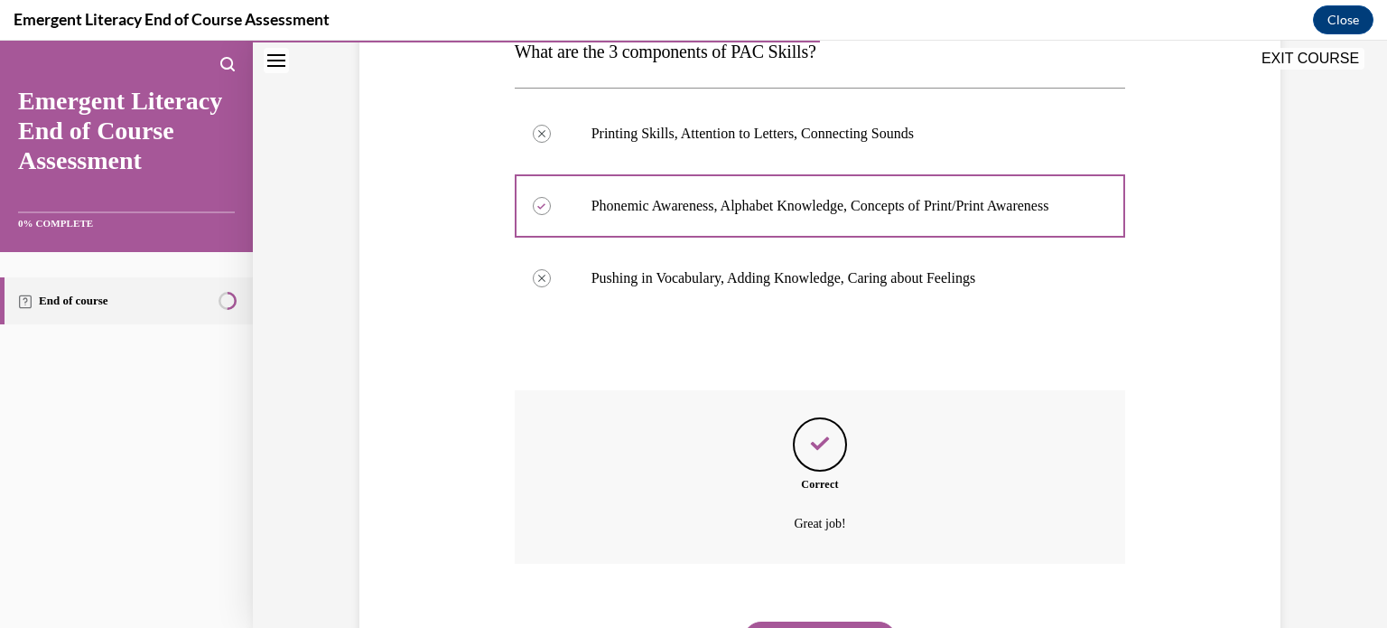
scroll to position [421, 0]
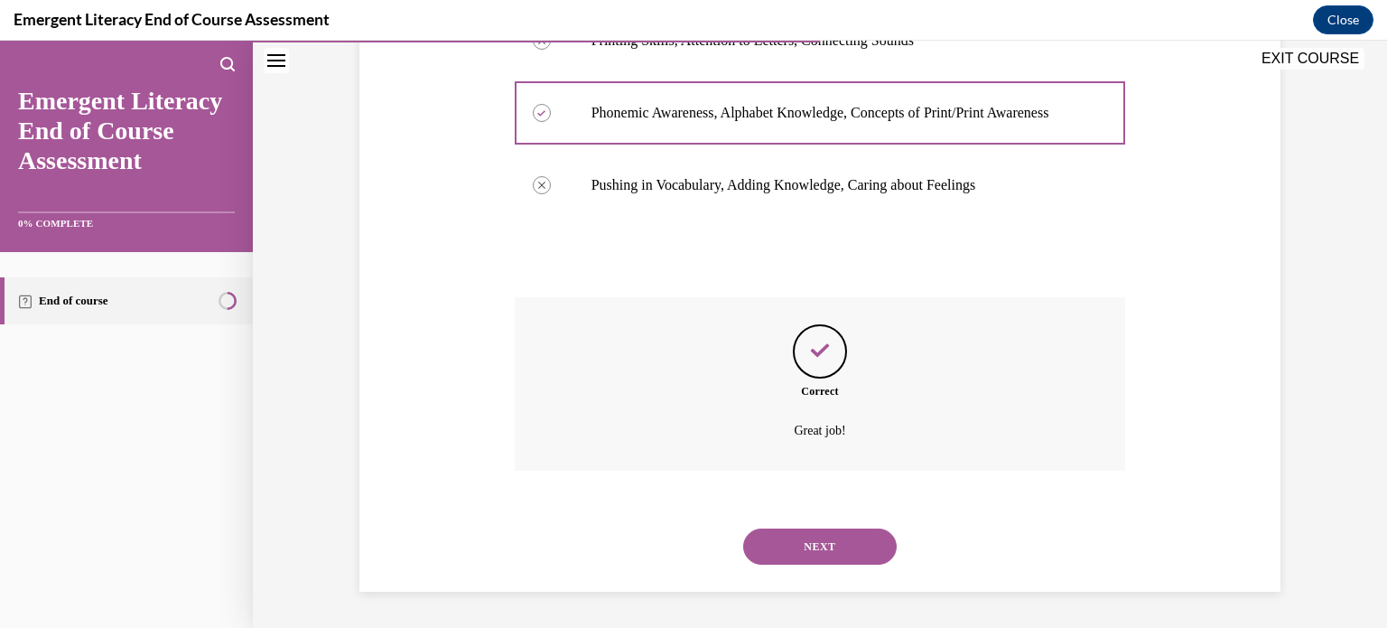
click at [803, 558] on button "NEXT" at bounding box center [820, 546] width 154 height 36
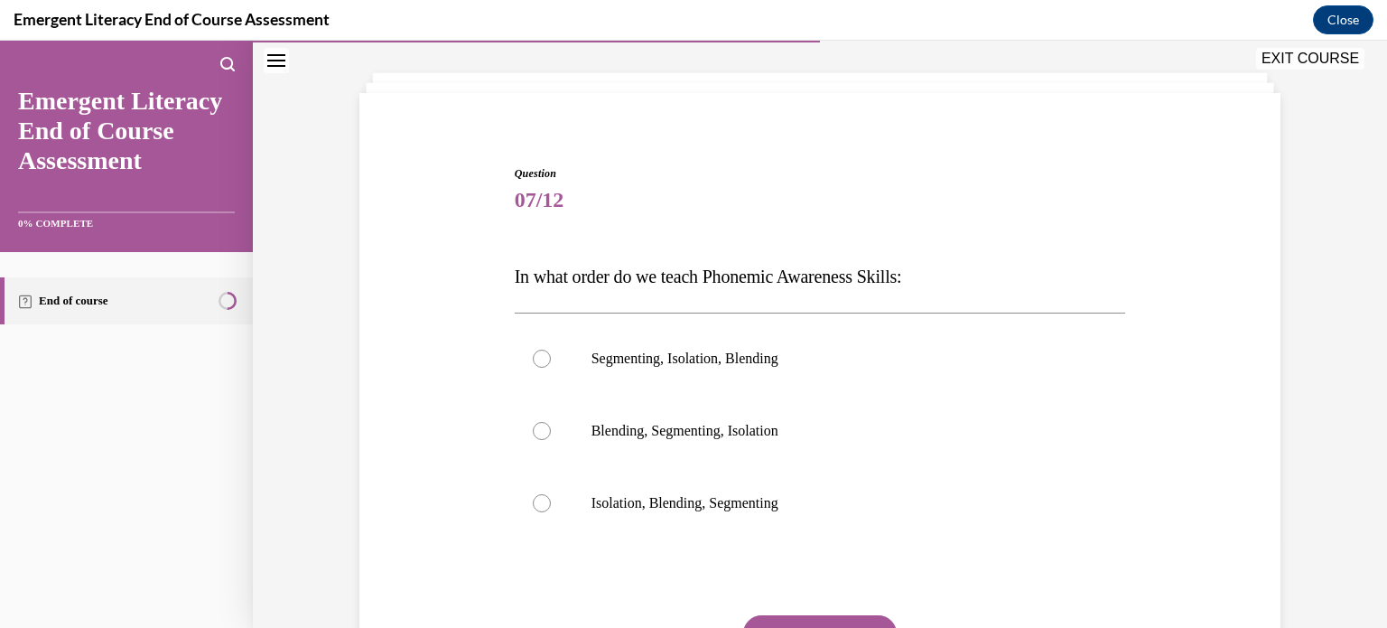
scroll to position [126, 0]
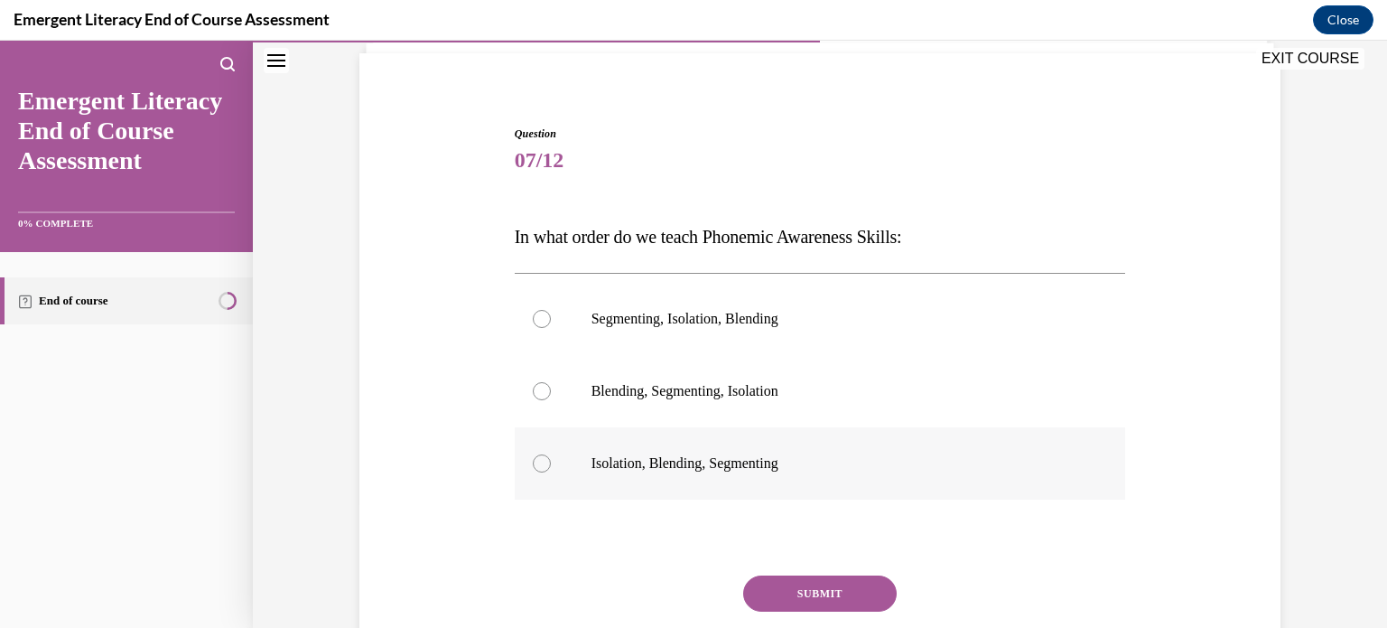
click at [719, 454] on p "Isolation, Blending, Segmenting" at bounding box center [837, 463] width 490 height 18
click at [551, 454] on input "Isolation, Blending, Segmenting" at bounding box center [542, 463] width 18 height 18
radio input "true"
click at [791, 592] on button "SUBMIT" at bounding box center [820, 593] width 154 height 36
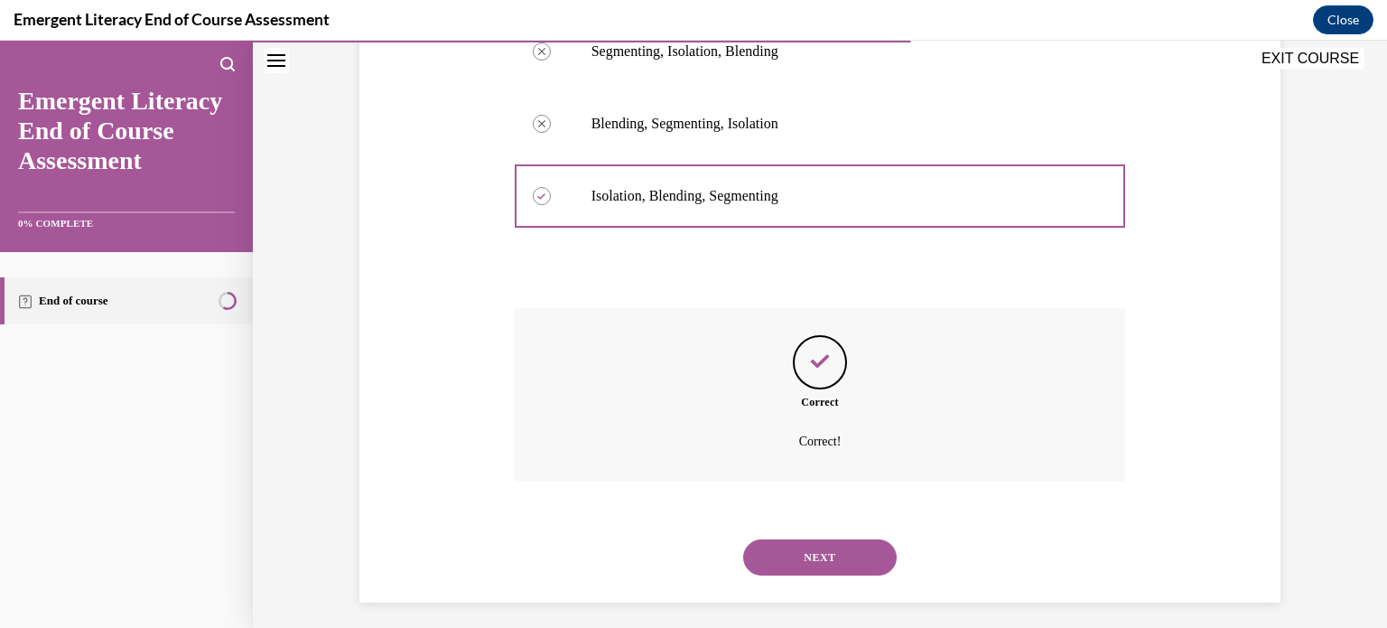
scroll to position [403, 0]
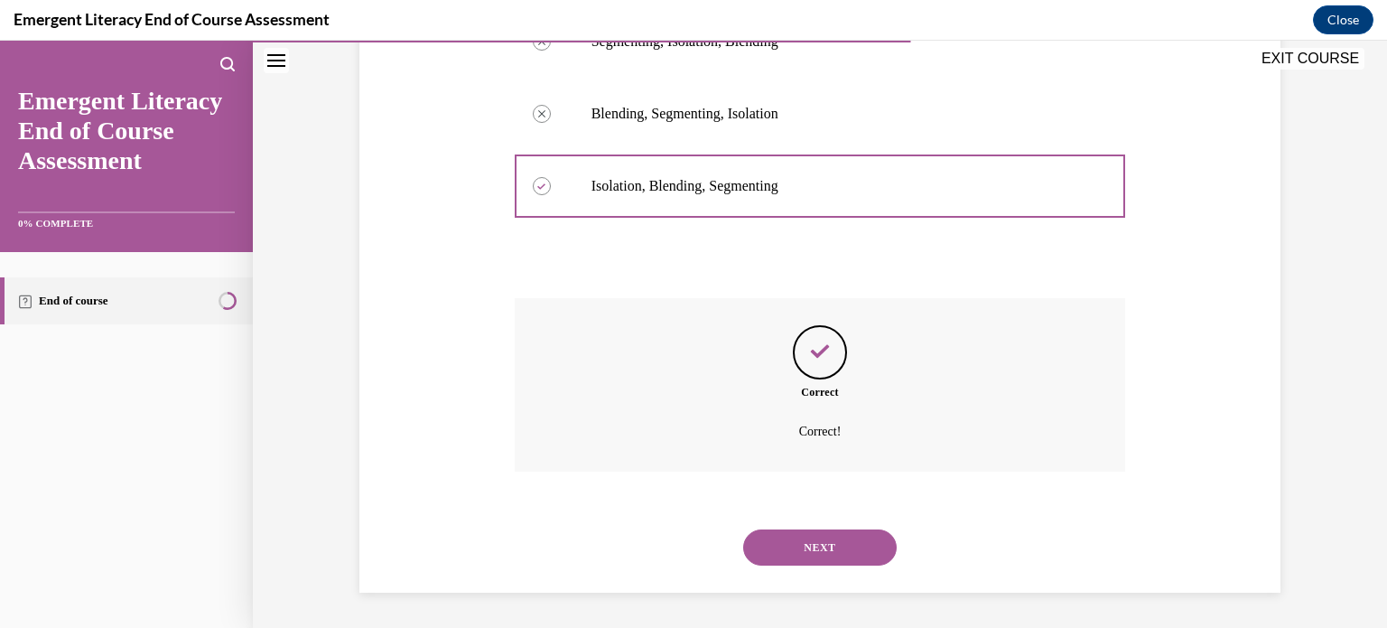
click at [805, 555] on button "NEXT" at bounding box center [820, 547] width 154 height 36
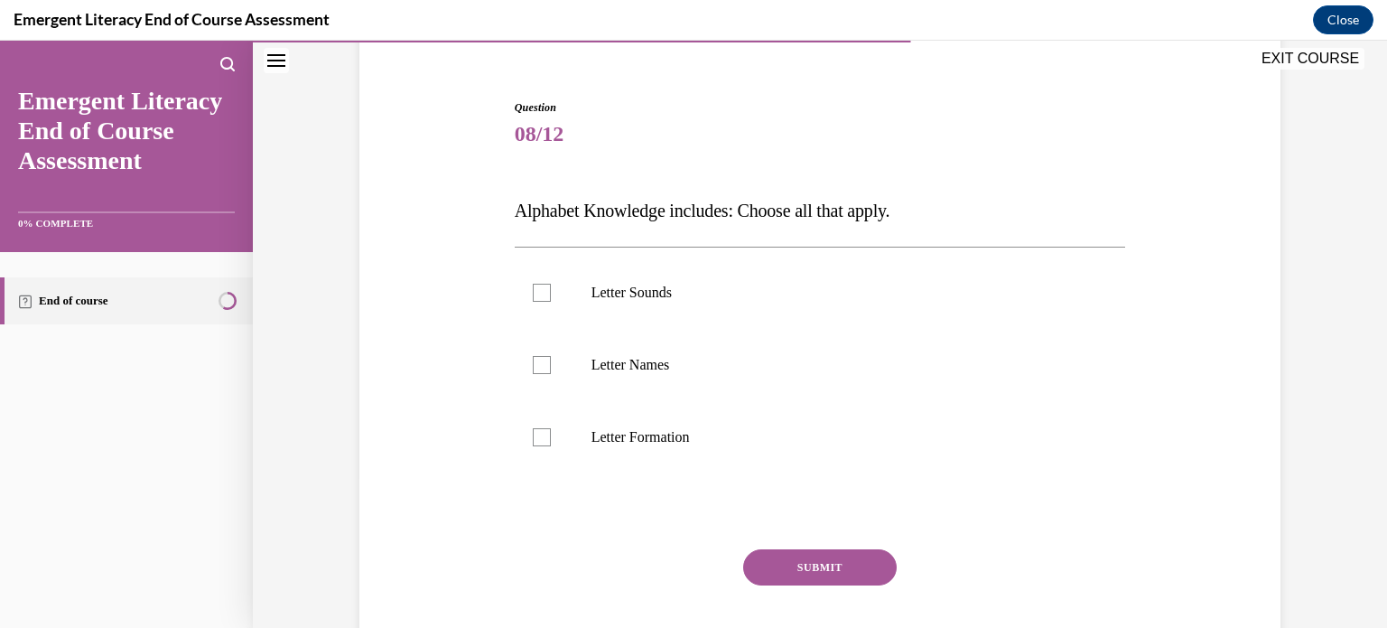
scroll to position [162, 0]
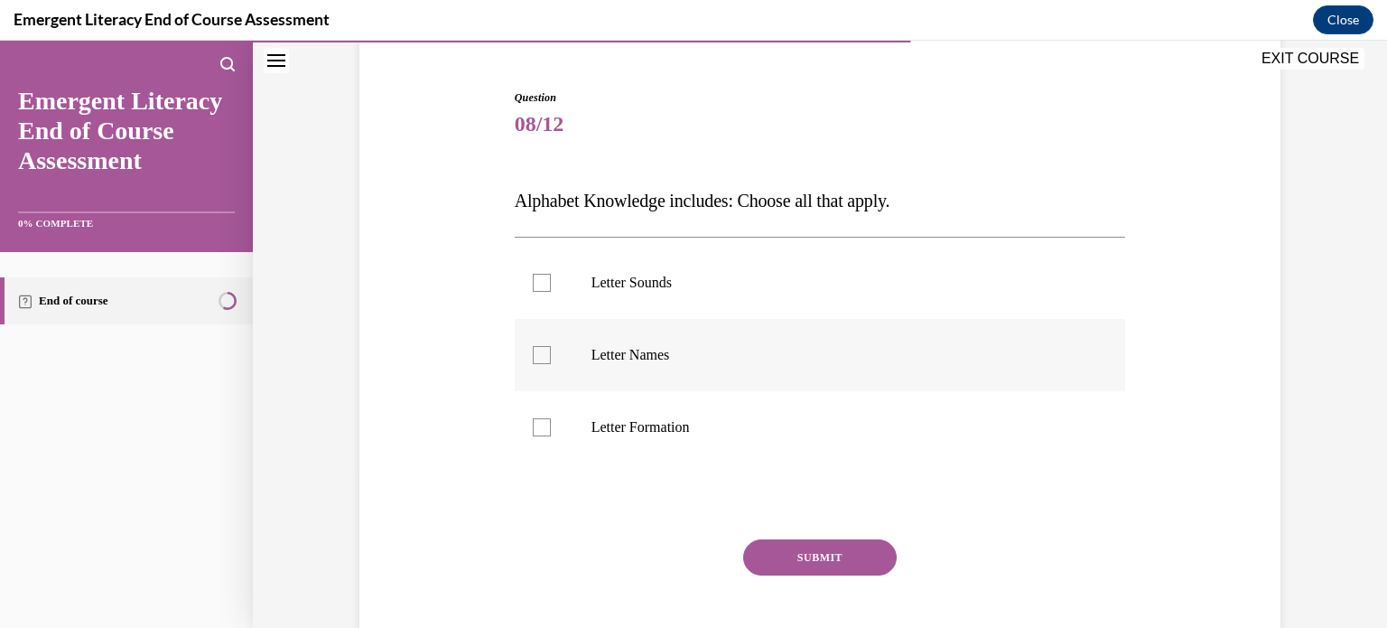
click at [550, 342] on label "Letter Names" at bounding box center [820, 355] width 611 height 72
click at [550, 346] on input "Letter Names" at bounding box center [542, 355] width 18 height 18
checkbox input "true"
click at [547, 285] on label "Letter Sounds" at bounding box center [820, 283] width 611 height 72
click at [547, 285] on input "Letter Sounds" at bounding box center [542, 283] width 18 height 18
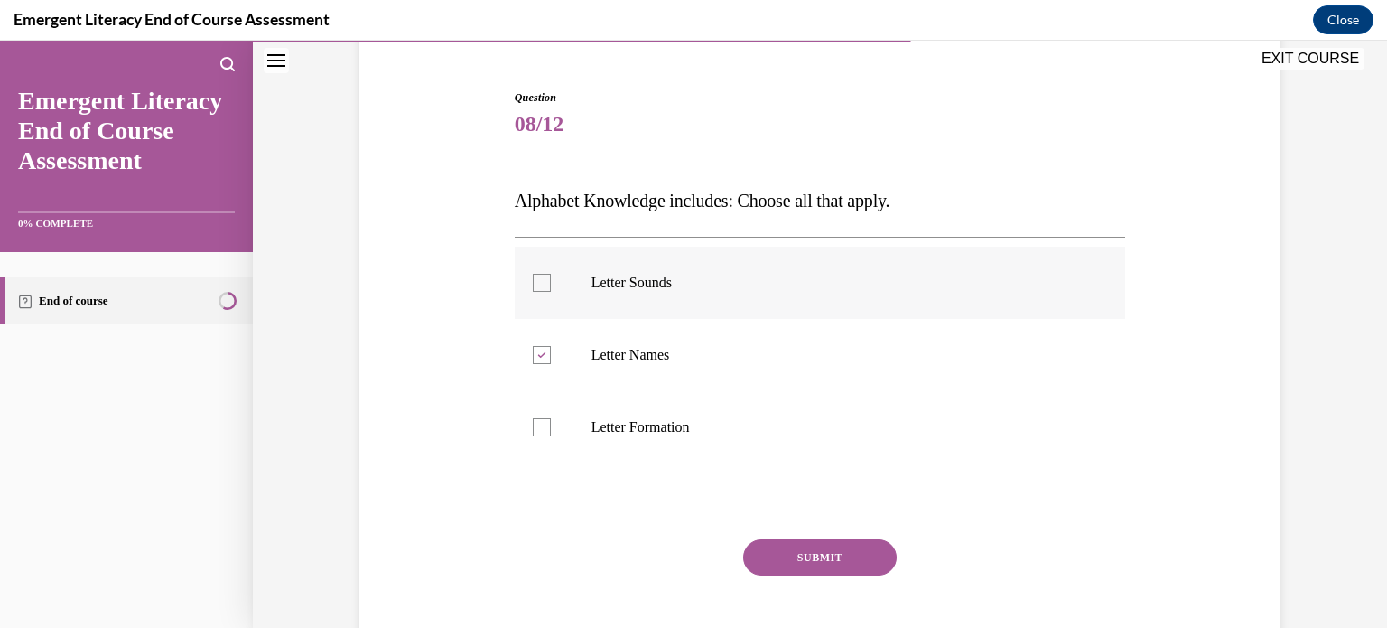
checkbox input "true"
click at [603, 443] on label "Letter Formation" at bounding box center [820, 427] width 611 height 72
click at [551, 436] on input "Letter Formation" at bounding box center [542, 427] width 18 height 18
checkbox input "true"
click at [783, 545] on button "SUBMIT" at bounding box center [820, 557] width 154 height 36
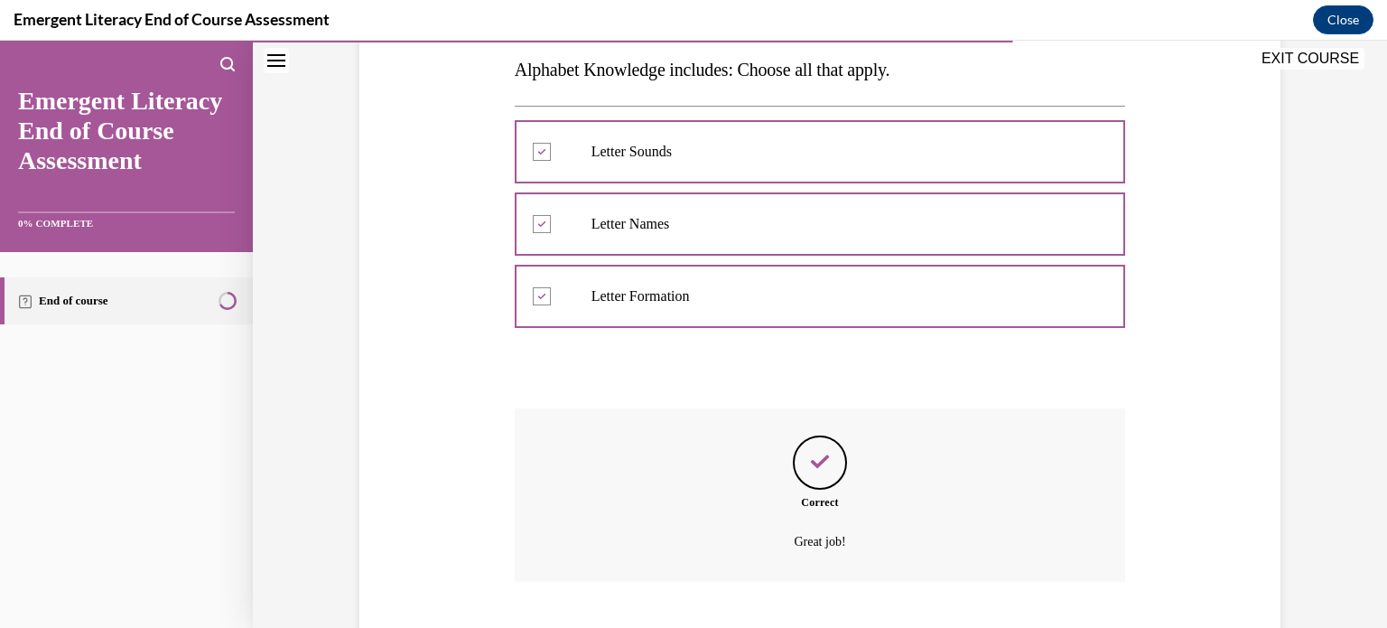
scroll to position [403, 0]
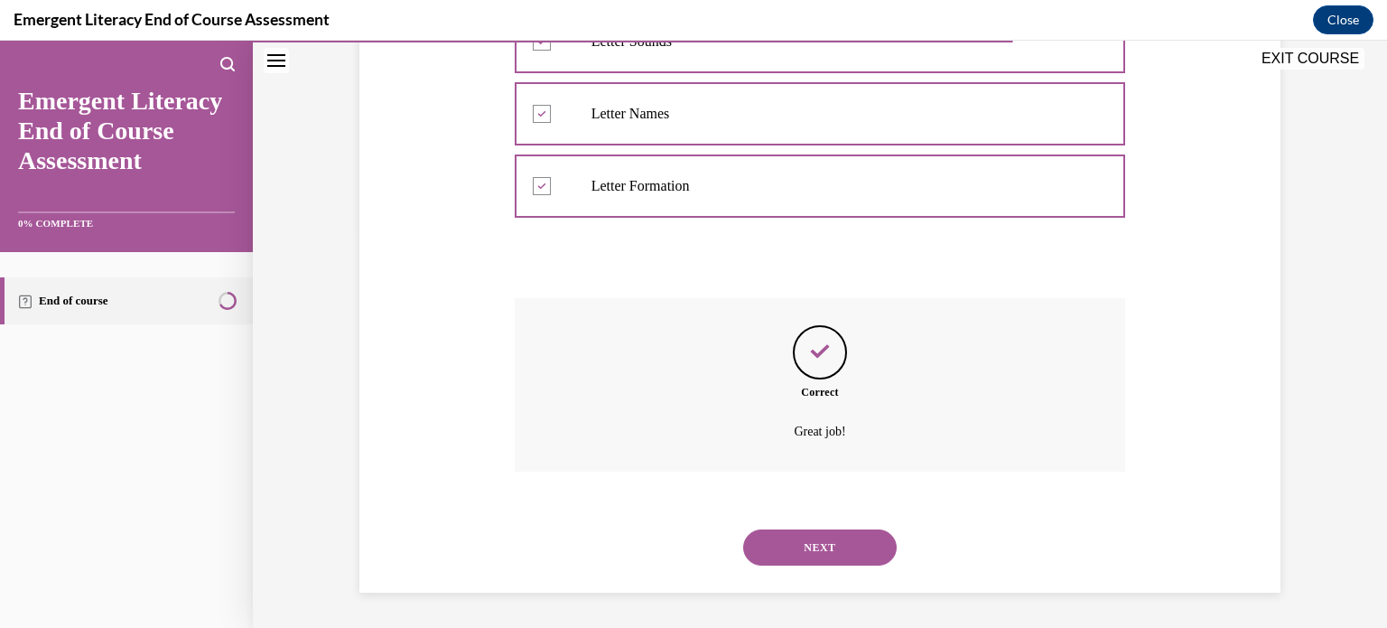
click at [836, 563] on button "NEXT" at bounding box center [820, 547] width 154 height 36
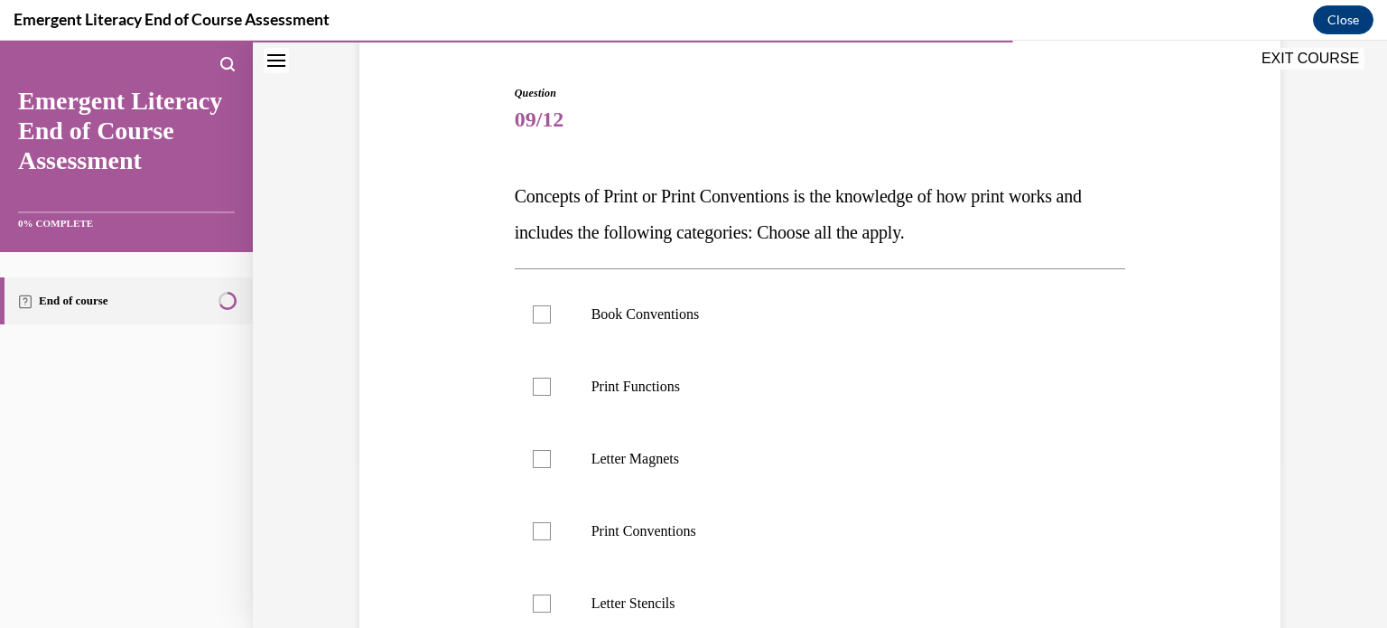
scroll to position [174, 0]
